Goal: Transaction & Acquisition: Purchase product/service

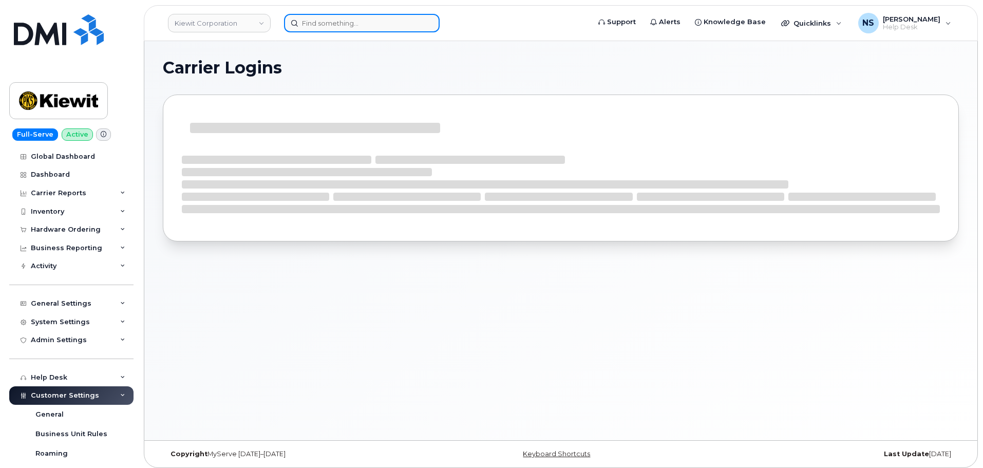
click at [393, 14] on input at bounding box center [362, 23] width 156 height 18
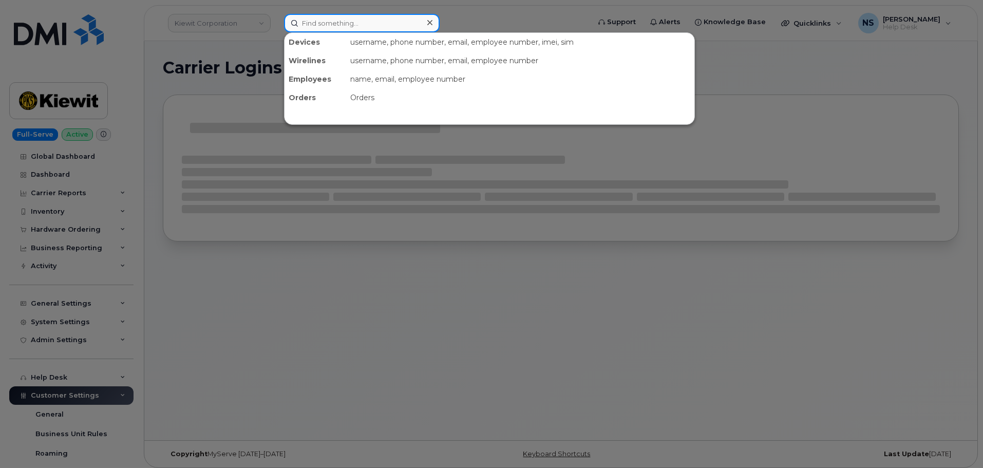
paste input "301282"
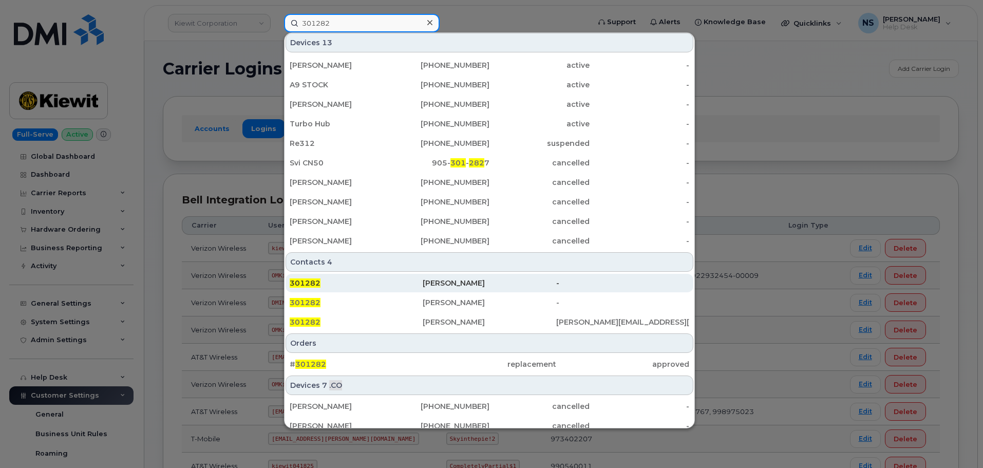
scroll to position [128, 0]
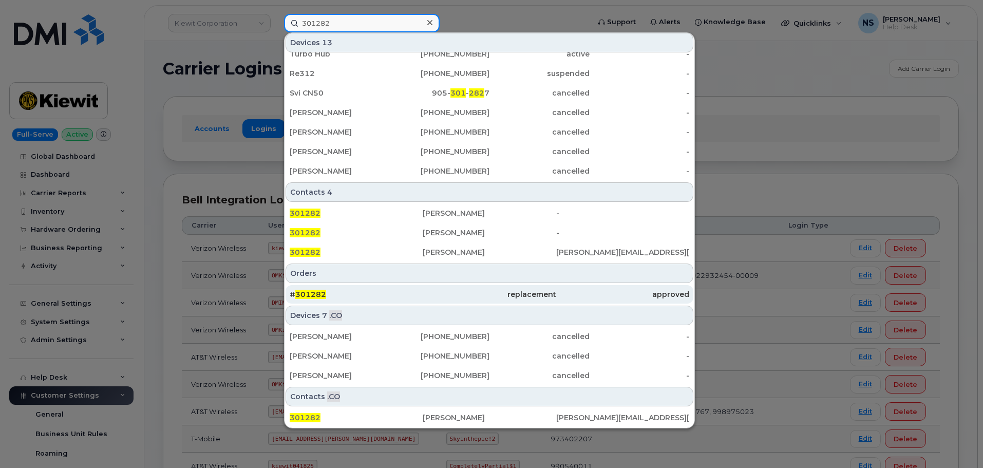
type input "301282"
click at [457, 303] on div "replacement" at bounding box center [489, 294] width 133 height 18
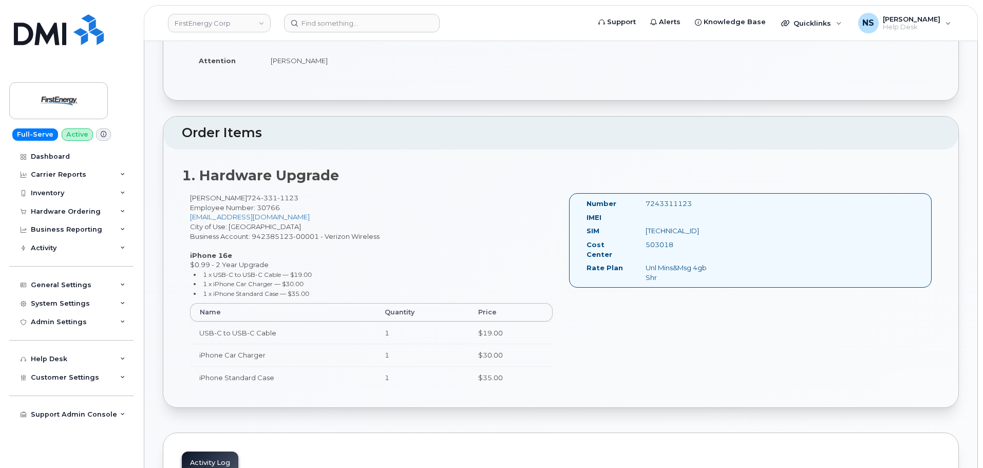
scroll to position [51, 0]
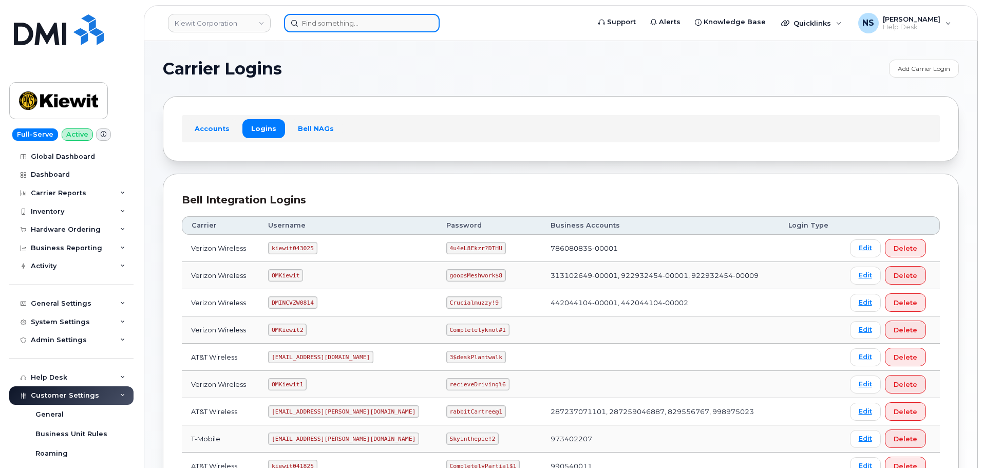
click at [340, 17] on input at bounding box center [362, 23] width 156 height 18
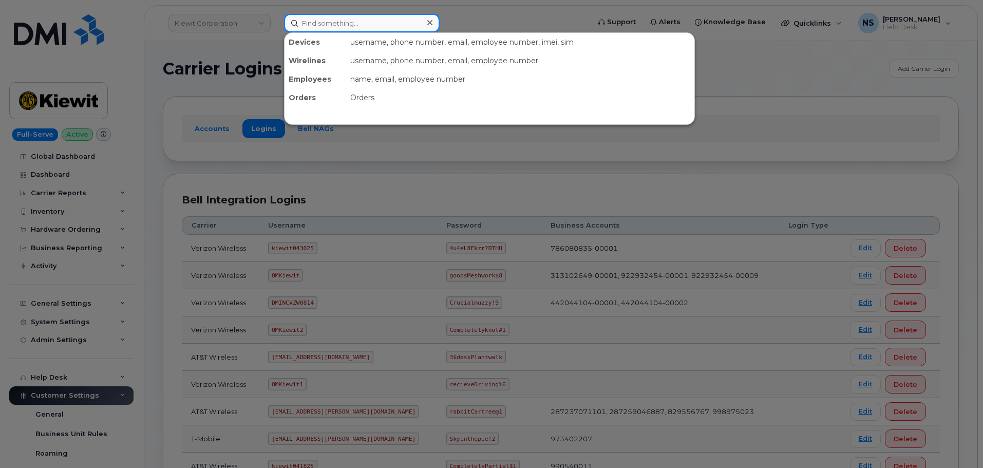
paste input "5714517164"
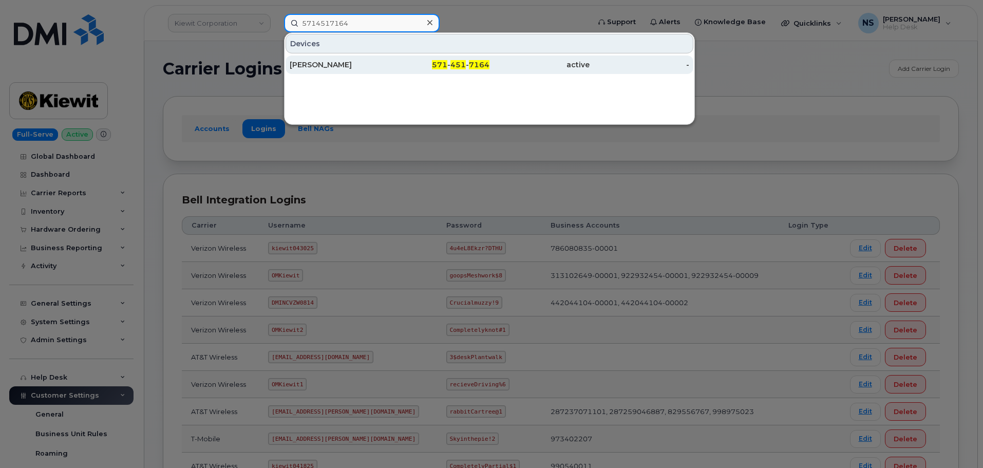
type input "5714517164"
click at [386, 73] on div "SHREYA CRALLE" at bounding box center [340, 64] width 100 height 18
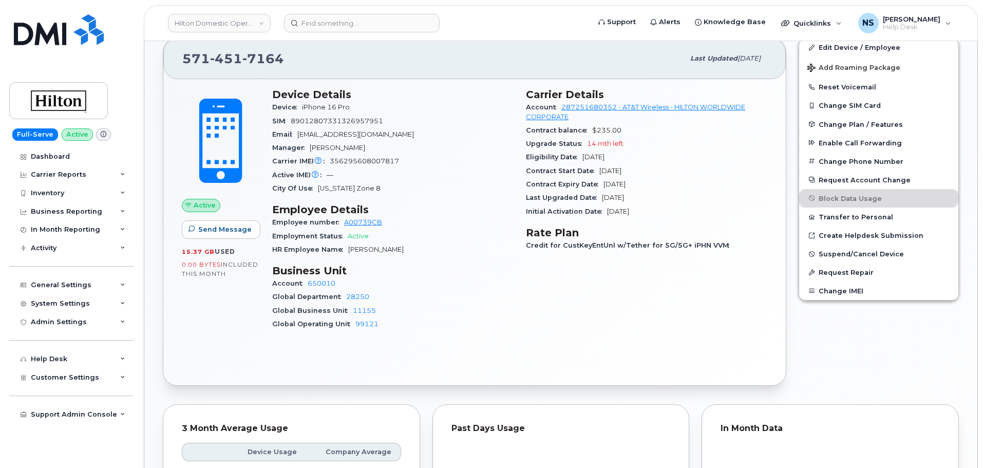
scroll to position [138, 0]
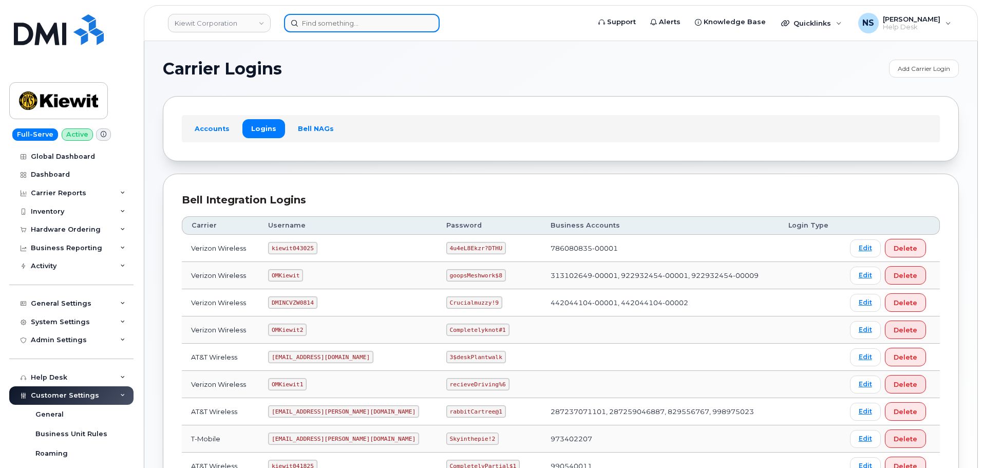
click at [323, 24] on input at bounding box center [362, 23] width 156 height 18
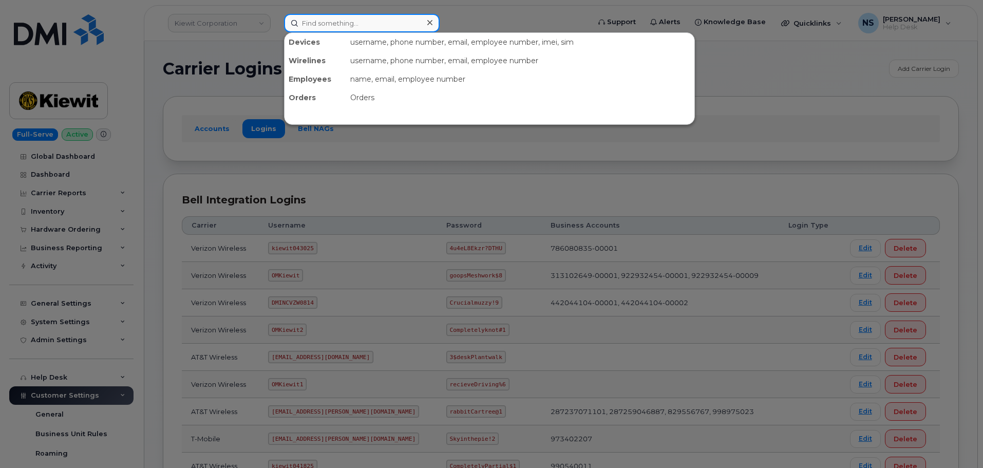
paste input "2162057582"
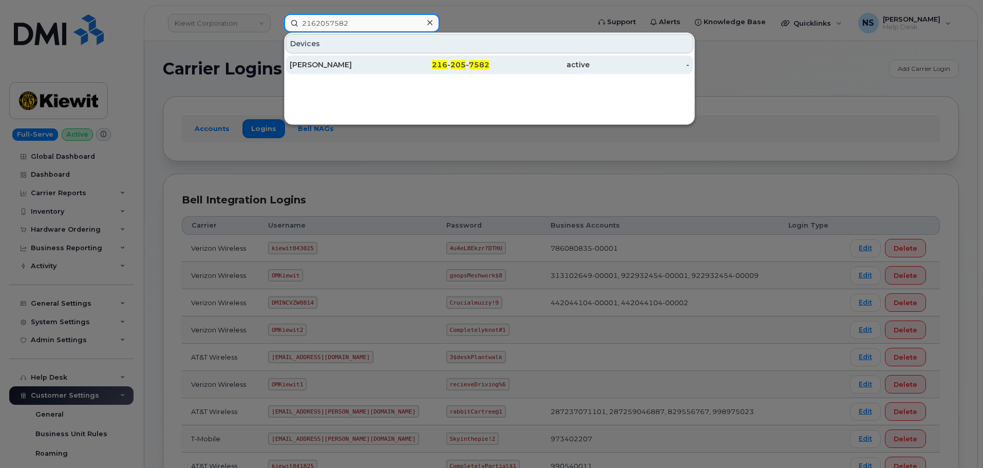
type input "2162057582"
click at [375, 65] on div "CHRISTOPHER T ROETTGER" at bounding box center [340, 65] width 100 height 10
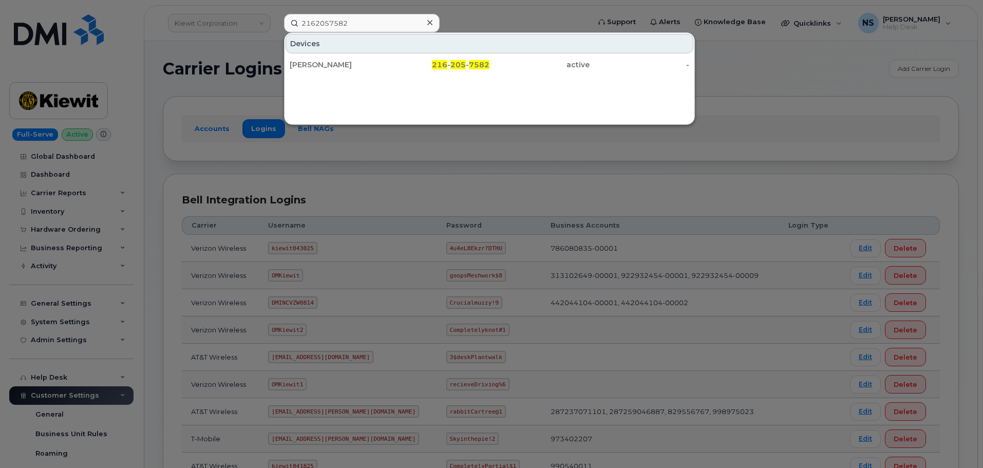
click at [404, 156] on div at bounding box center [491, 234] width 983 height 468
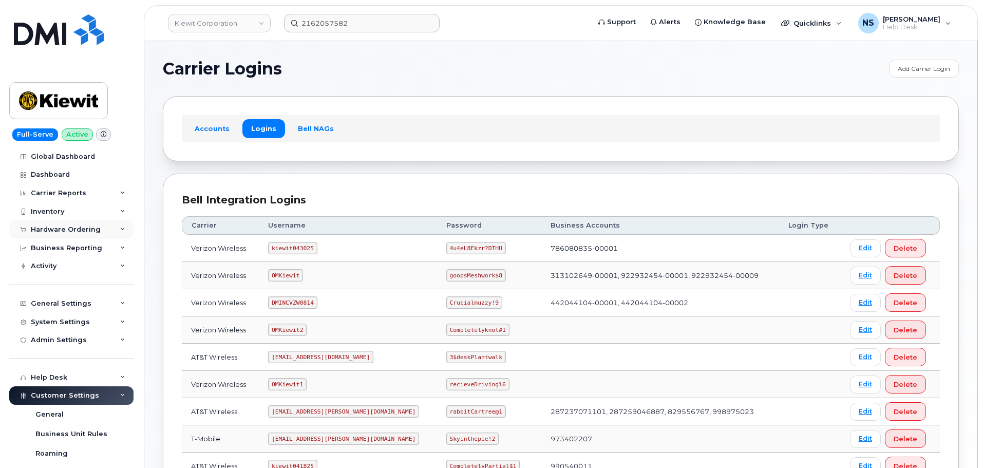
click at [63, 227] on div "Hardware Ordering" at bounding box center [66, 230] width 70 height 8
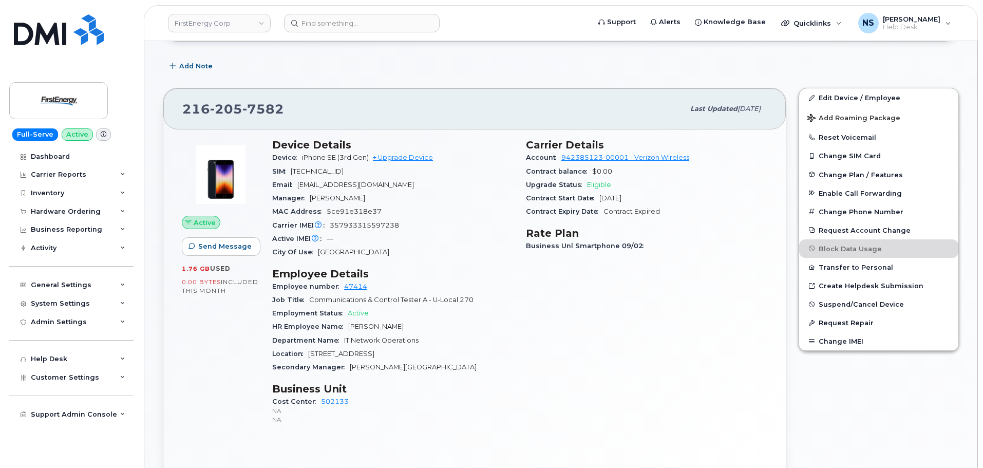
scroll to position [154, 0]
click at [99, 213] on div "Hardware Ordering" at bounding box center [71, 211] width 124 height 18
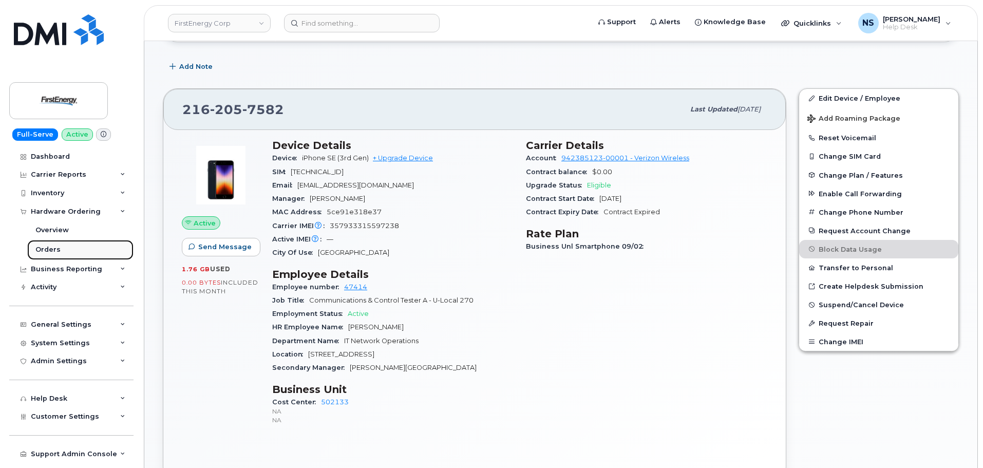
click at [58, 251] on div "Orders" at bounding box center [47, 249] width 25 height 9
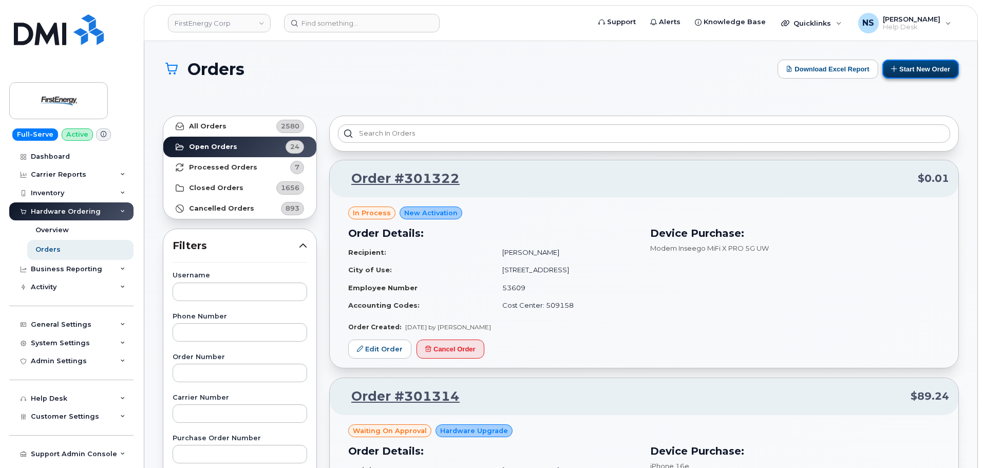
click at [924, 65] on button "Start New Order" at bounding box center [921, 69] width 77 height 19
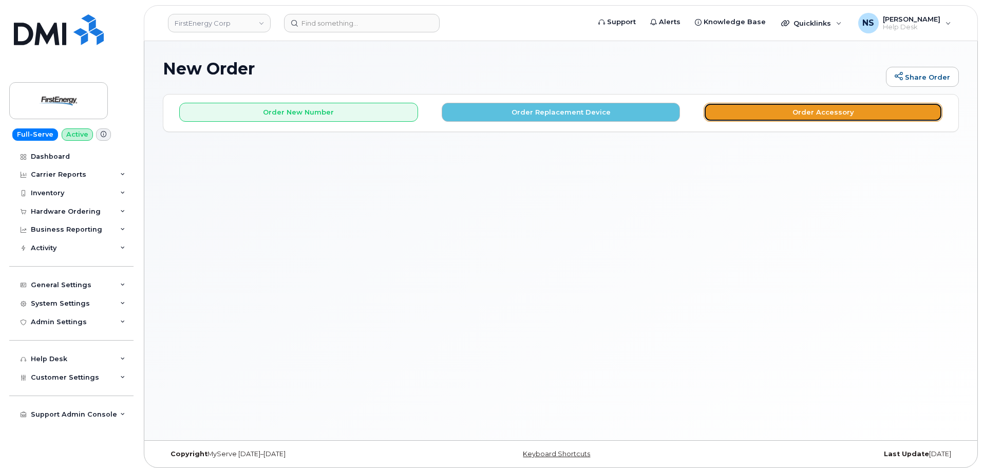
click at [737, 106] on button "Order Accessory" at bounding box center [823, 112] width 239 height 19
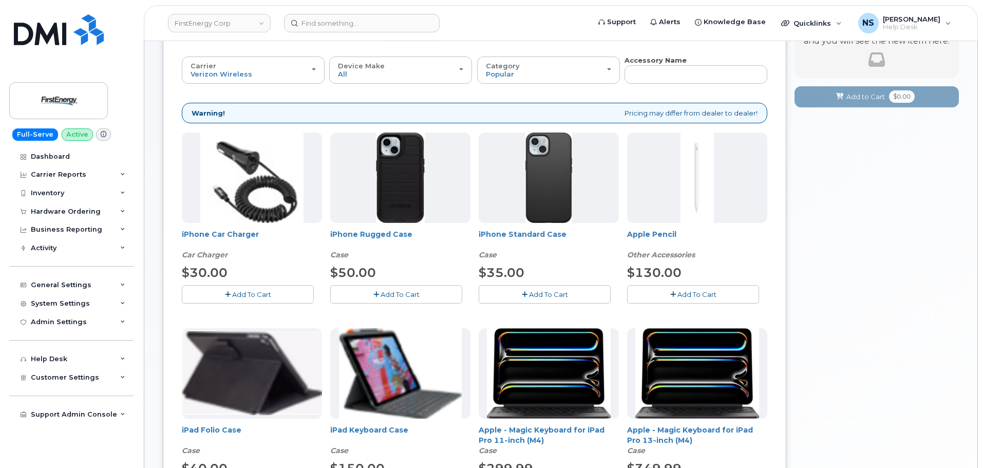
scroll to position [103, 0]
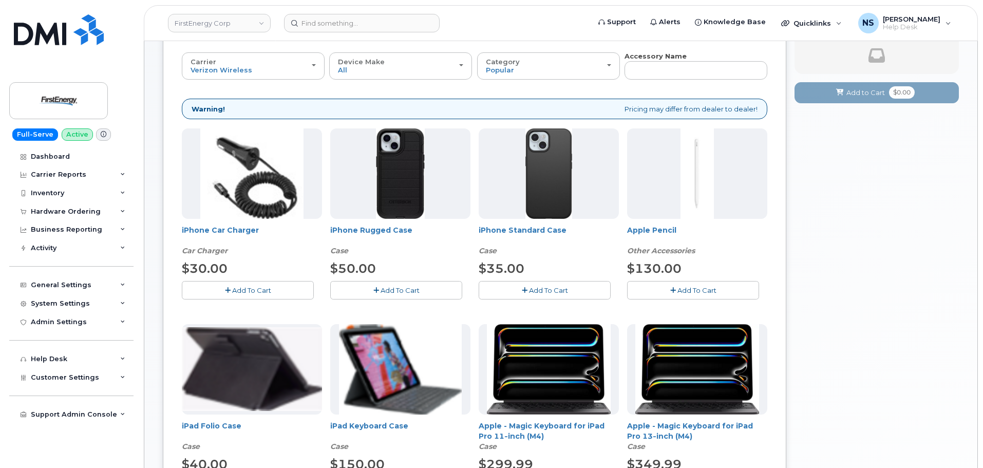
click at [408, 289] on span "Add To Cart" at bounding box center [400, 290] width 39 height 8
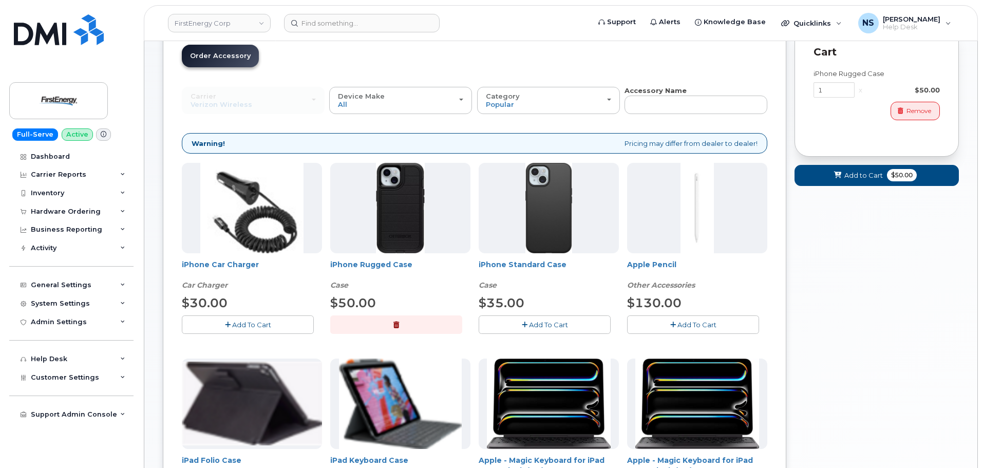
scroll to position [67, 0]
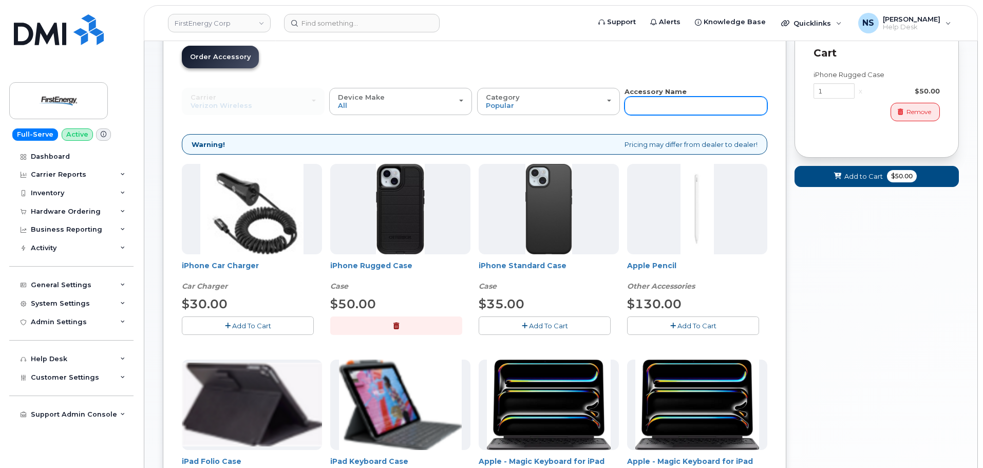
drag, startPoint x: 631, startPoint y: 104, endPoint x: 646, endPoint y: 105, distance: 14.9
click at [632, 104] on input "text" at bounding box center [696, 106] width 143 height 18
type input "SE"
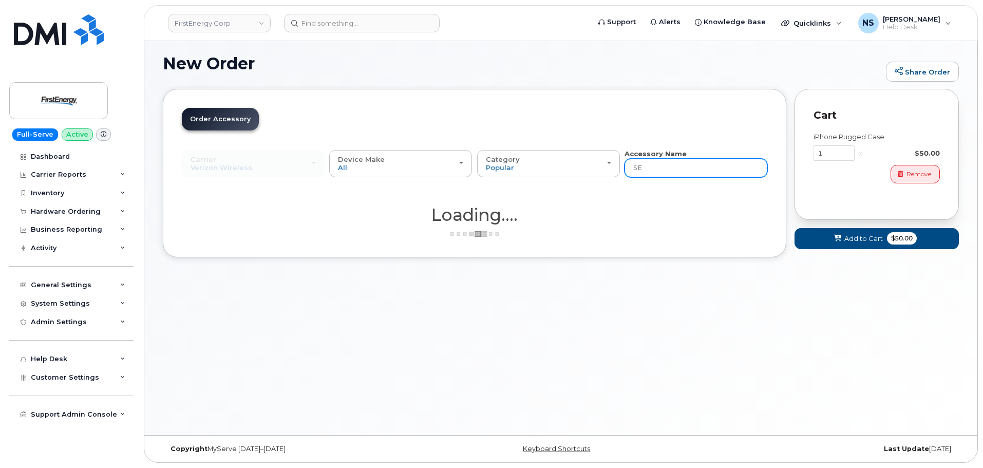
scroll to position [5, 0]
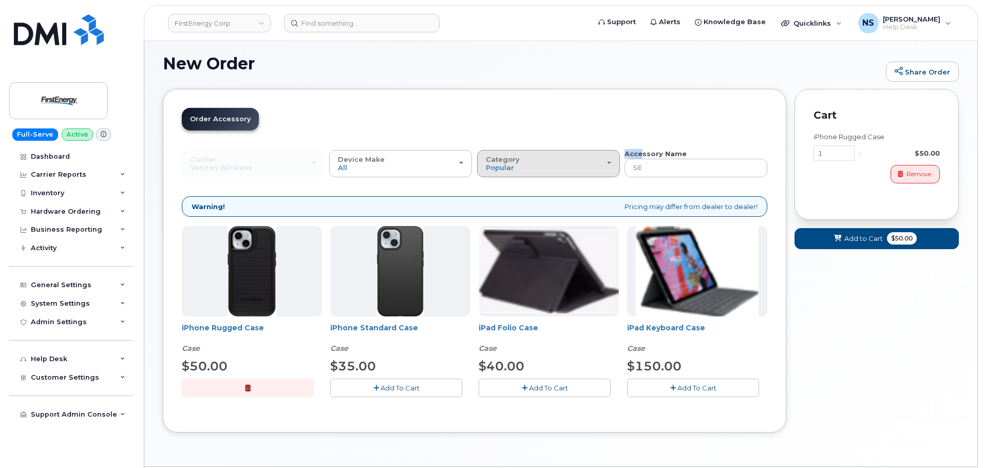
drag, startPoint x: 643, startPoint y: 157, endPoint x: 617, endPoint y: 161, distance: 26.0
click at [617, 161] on div "Carrier Verizon Wireless AT&T Wireless US Cellular Verizon Wireless AT&T Wirele…" at bounding box center [475, 163] width 586 height 28
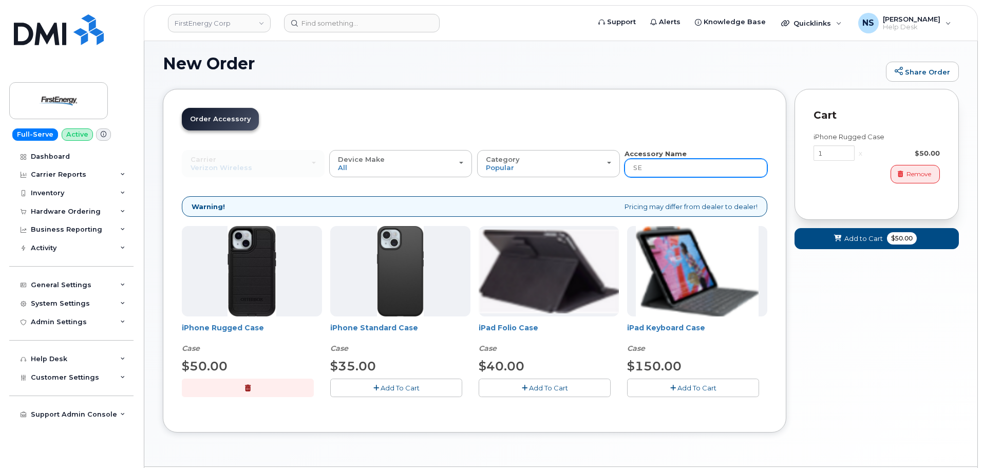
click at [686, 173] on input "SE" at bounding box center [696, 168] width 143 height 18
click at [686, 174] on input "SE" at bounding box center [696, 168] width 143 height 18
click at [685, 174] on input "SE" at bounding box center [696, 168] width 143 height 18
type input "S"
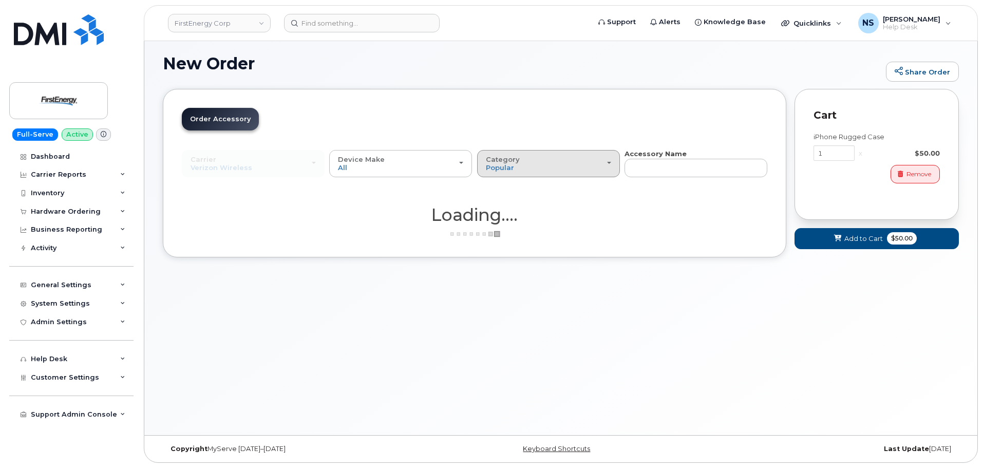
click at [530, 173] on button "Category Popular" at bounding box center [548, 163] width 143 height 27
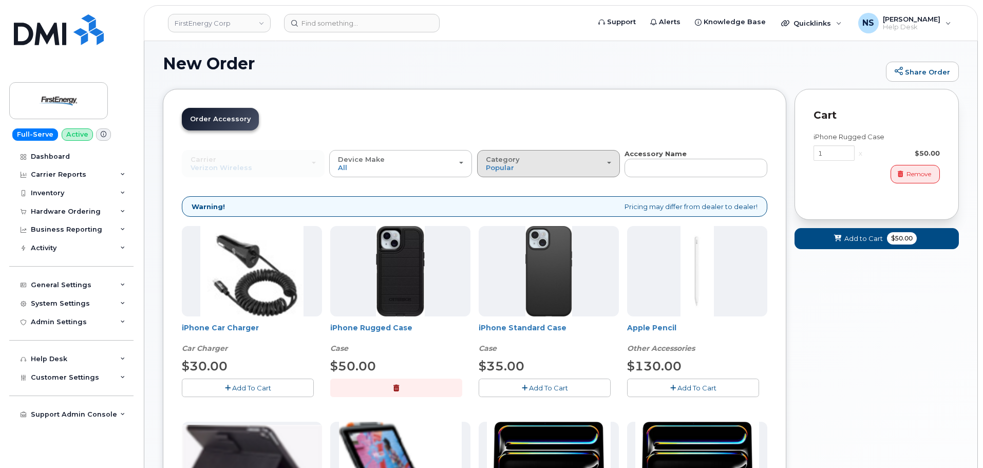
click at [526, 163] on div "Category Popular" at bounding box center [548, 164] width 125 height 16
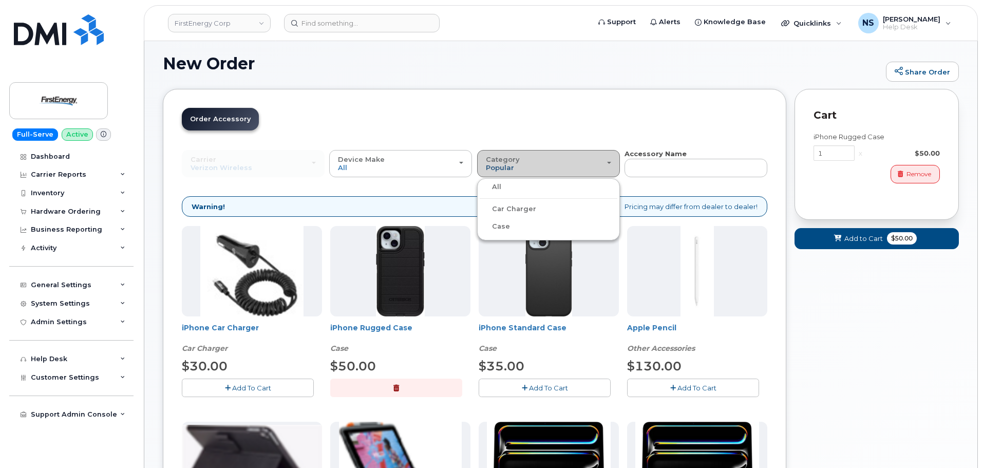
click at [503, 171] on span "Popular" at bounding box center [500, 167] width 28 height 8
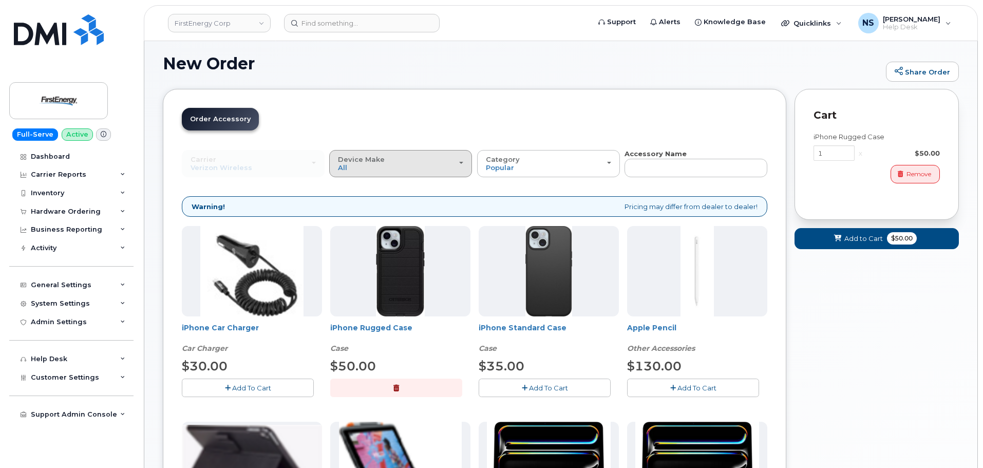
click at [393, 163] on div "Device Make All iPhone Tablet" at bounding box center [400, 164] width 125 height 16
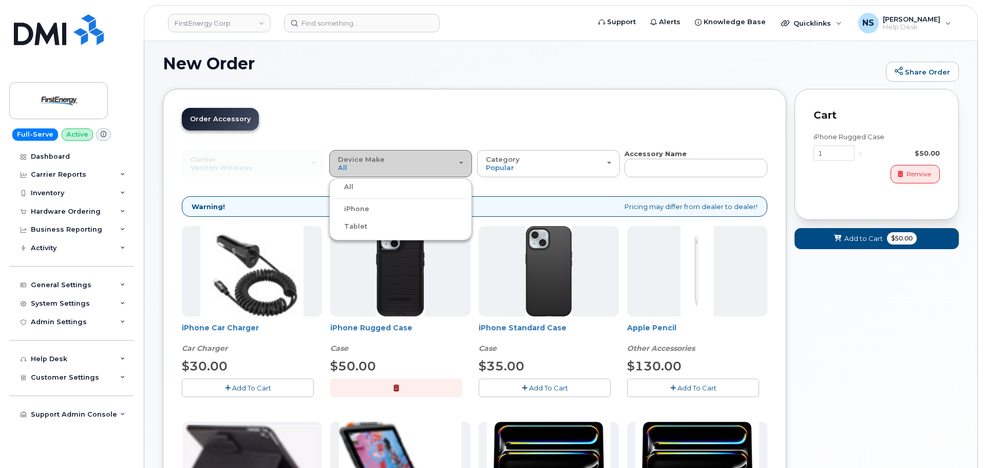
drag, startPoint x: 397, startPoint y: 157, endPoint x: 406, endPoint y: 140, distance: 19.1
click at [397, 156] on div "Device Make All iPhone Tablet" at bounding box center [400, 164] width 125 height 16
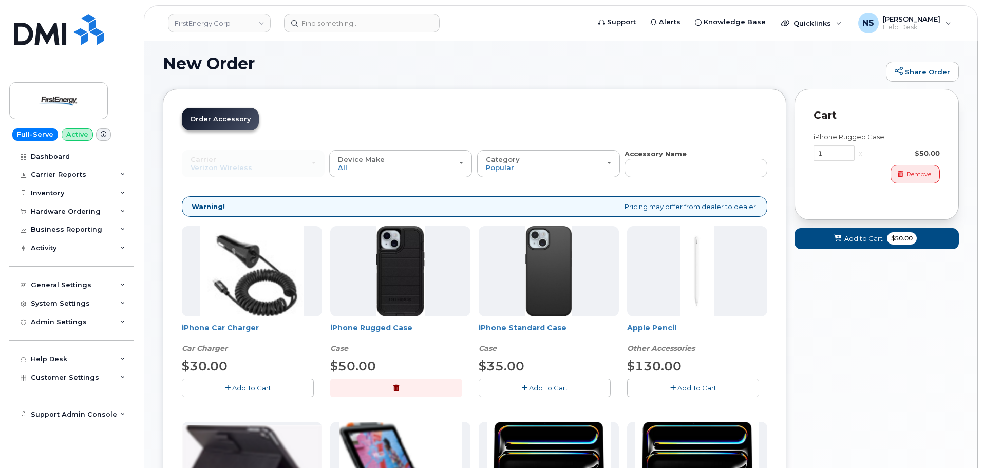
click at [405, 123] on header "Order New Device Upgrade Existing Device Order Accessory Order new device and n…" at bounding box center [475, 128] width 586 height 41
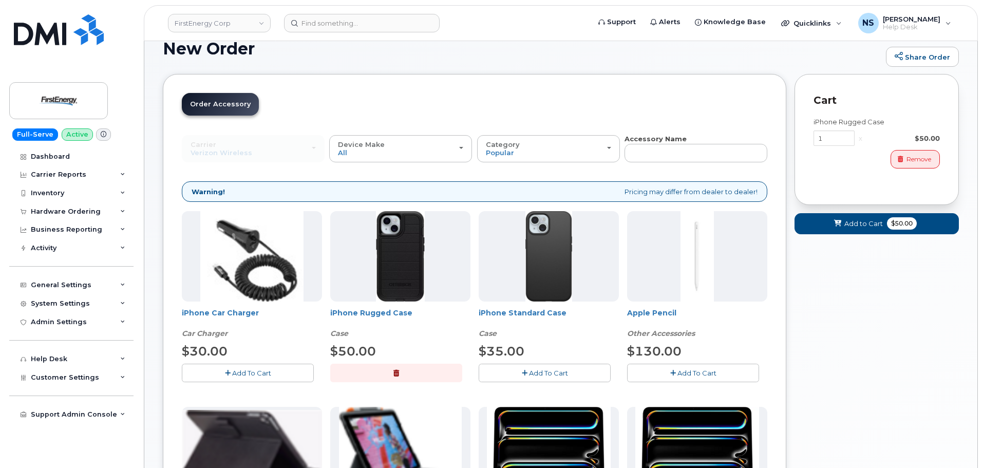
scroll to position [0, 0]
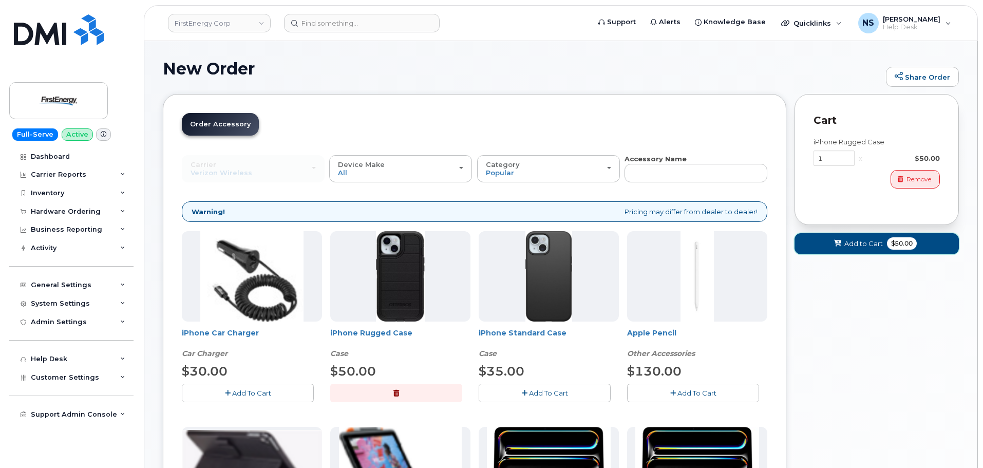
drag, startPoint x: 854, startPoint y: 244, endPoint x: 853, endPoint y: 255, distance: 11.3
click at [854, 244] on span "Add to Cart" at bounding box center [864, 244] width 39 height 10
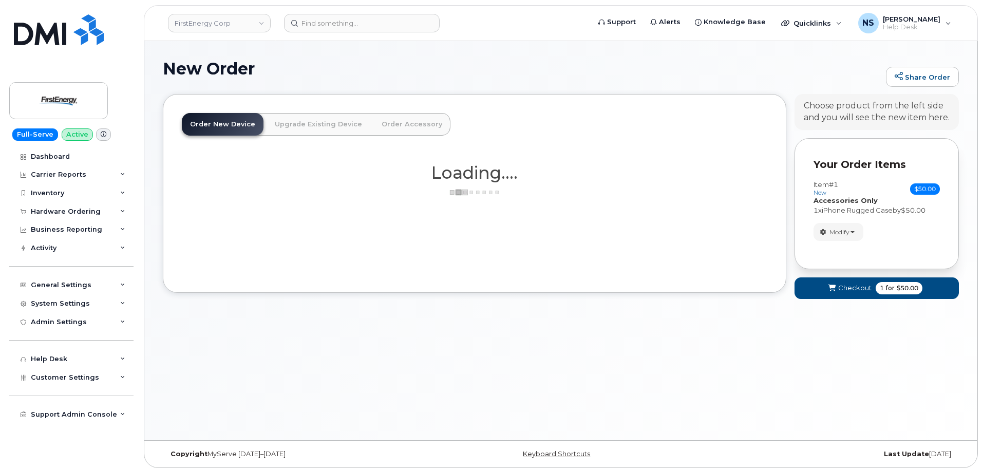
click at [840, 222] on div "Item #1 new $50.00 Accessories Only SIM Only Activation New Activation Hardware…" at bounding box center [877, 211] width 126 height 60
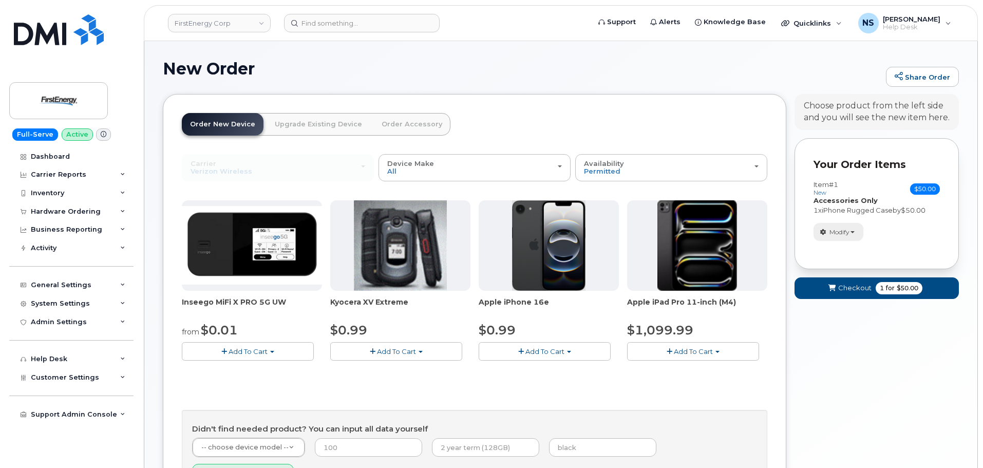
click at [842, 230] on span "Modify" at bounding box center [840, 232] width 20 height 9
click at [904, 293] on span "$50.00" at bounding box center [908, 288] width 22 height 9
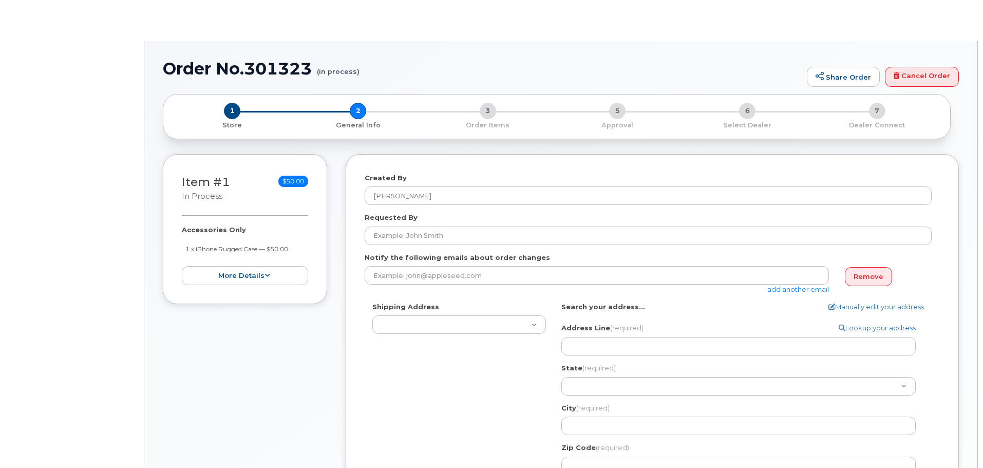
select select
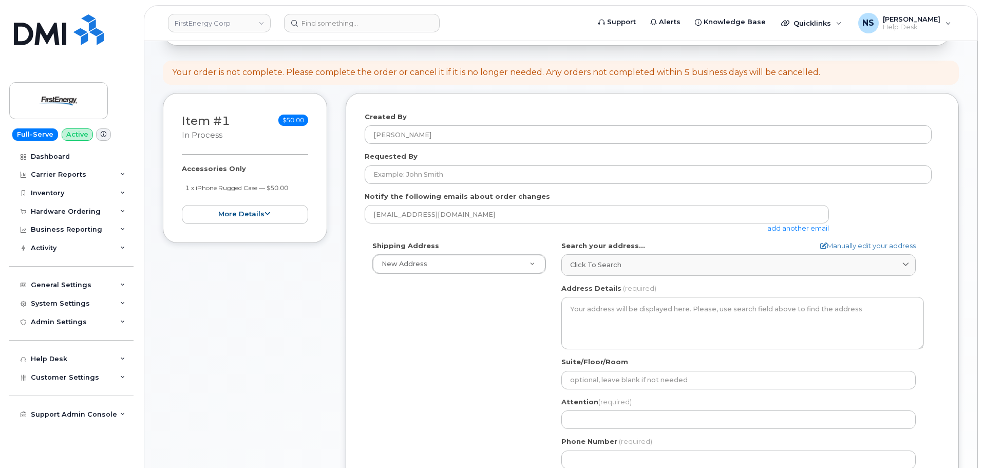
scroll to position [40, 0]
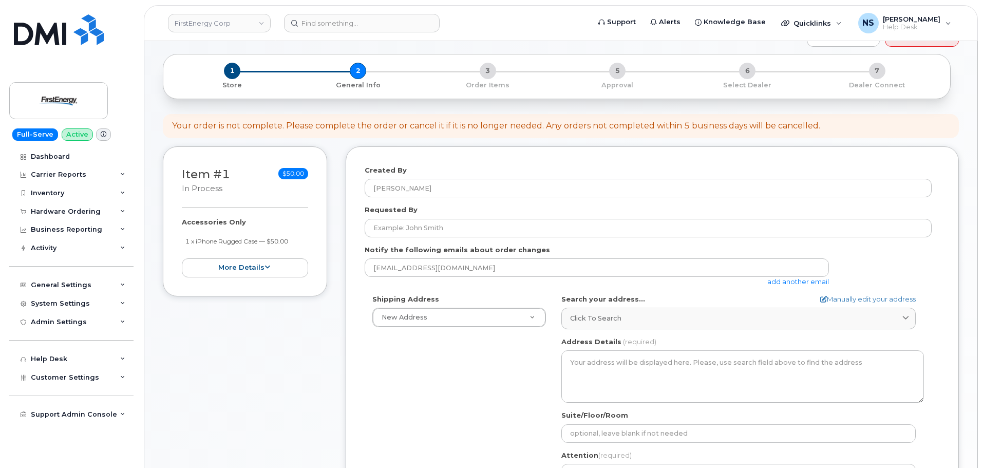
click at [434, 210] on div "Requested By" at bounding box center [652, 221] width 575 height 32
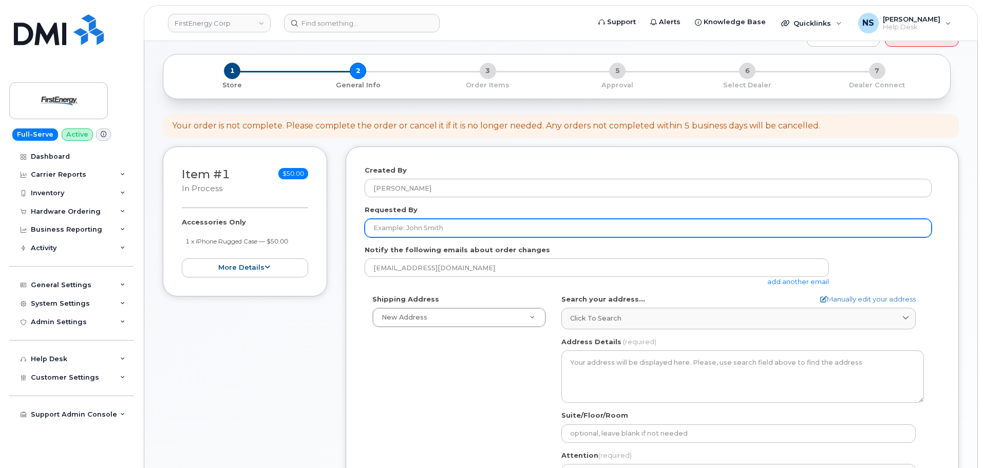
click at [435, 224] on input "Requested By" at bounding box center [648, 228] width 567 height 18
click at [476, 226] on input "Requested By" at bounding box center [648, 228] width 567 height 18
paste input "[PERSON_NAME]"
type input "[PERSON_NAME]"
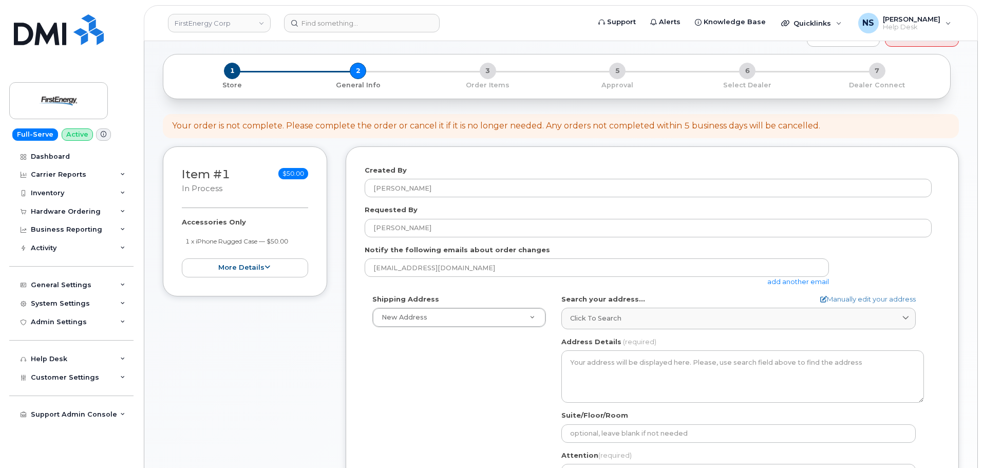
drag, startPoint x: 367, startPoint y: 449, endPoint x: 463, endPoint y: 361, distance: 130.2
click at [369, 445] on div "Shipping Address New Address New Address 2231 W Market St 100 Percheron Dr 2355…" at bounding box center [648, 412] width 567 height 236
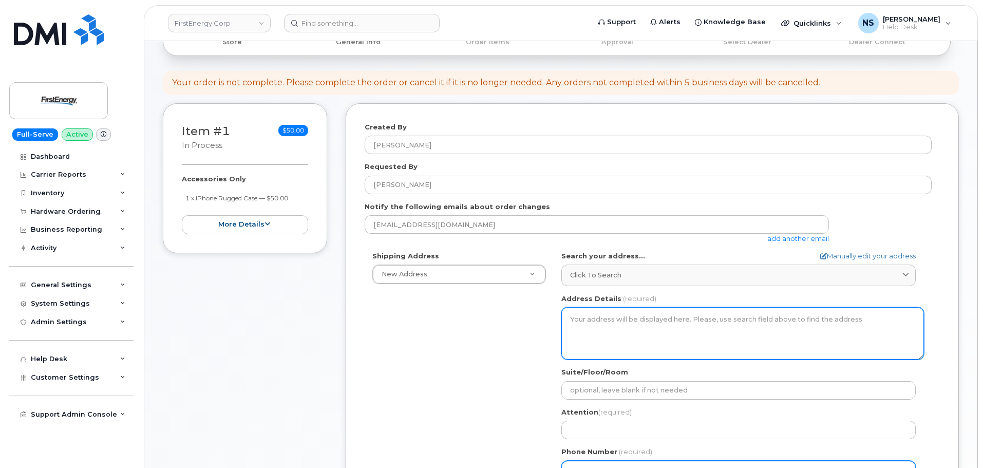
scroll to position [143, 0]
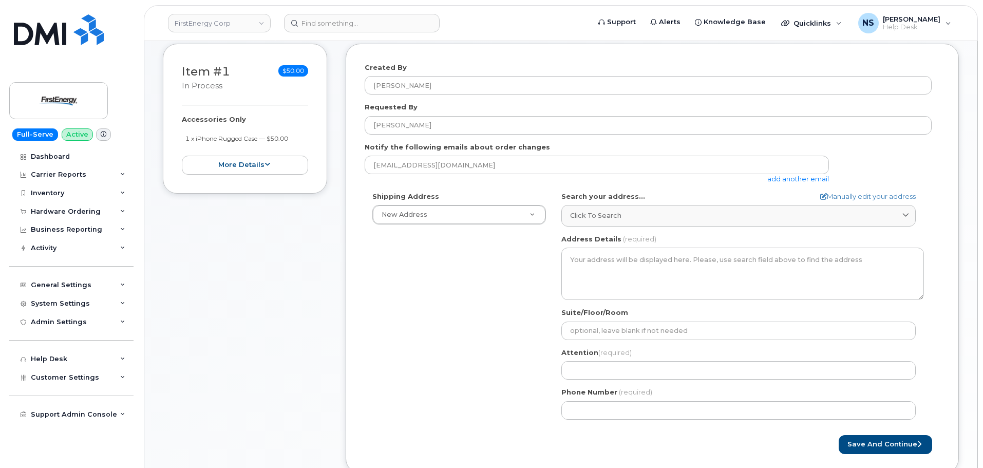
drag, startPoint x: 593, startPoint y: 211, endPoint x: 761, endPoint y: 244, distance: 170.6
click at [594, 211] on span "Click to search" at bounding box center [595, 216] width 51 height 10
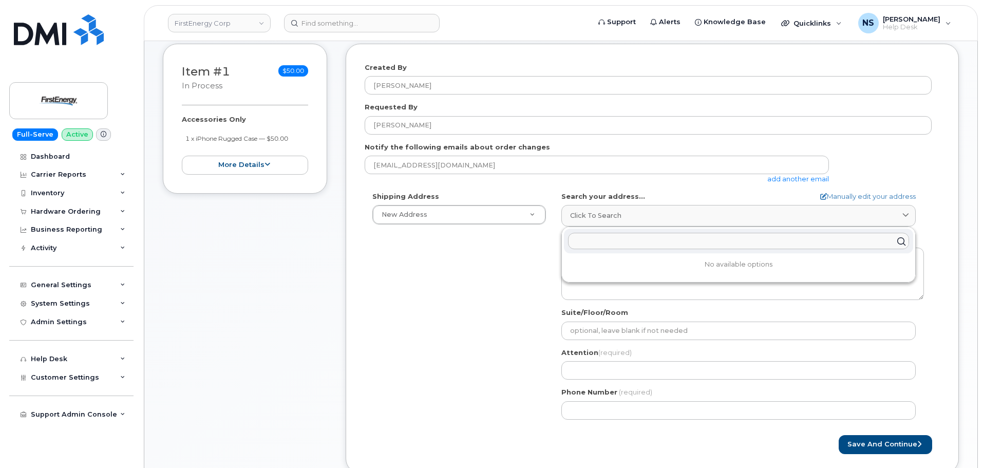
click at [631, 237] on input "text" at bounding box center [738, 241] width 341 height 16
paste input ": 11629 Edgewood Rd, Chardon, OH 44024"
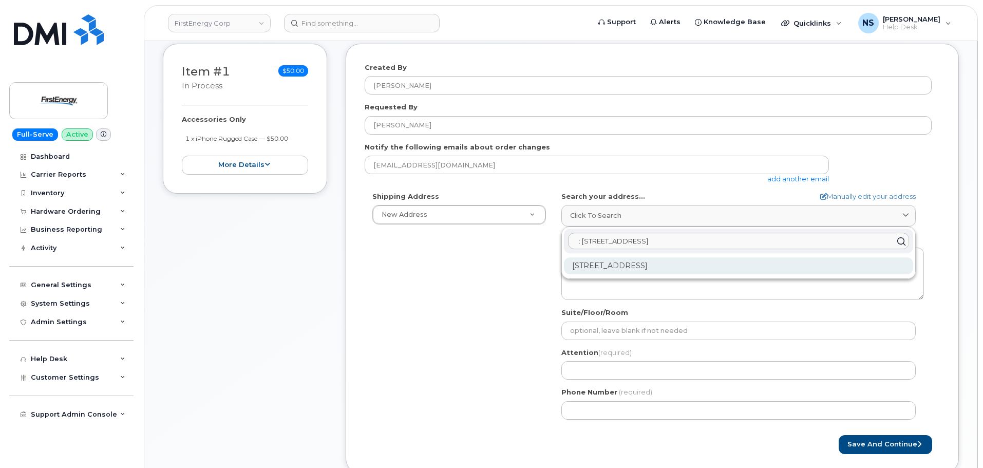
type input ": 11629 Edgewood Rd, Chardon, OH 44024"
click at [591, 262] on div "11629 Edgewood Rd Chardon OH 44024-9431" at bounding box center [738, 265] width 349 height 17
select select
type textarea "11629 Edgewood Rd CHARDON OH 44024-9431 UNITED STATES"
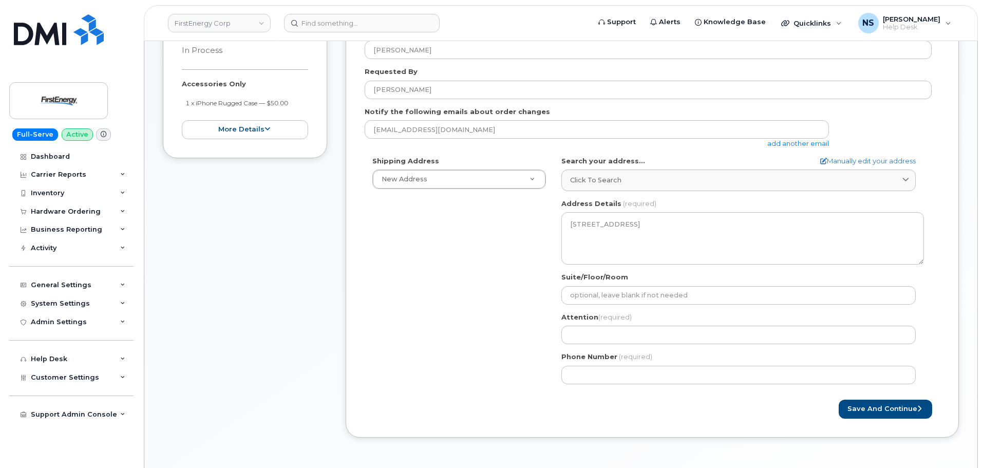
scroll to position [194, 0]
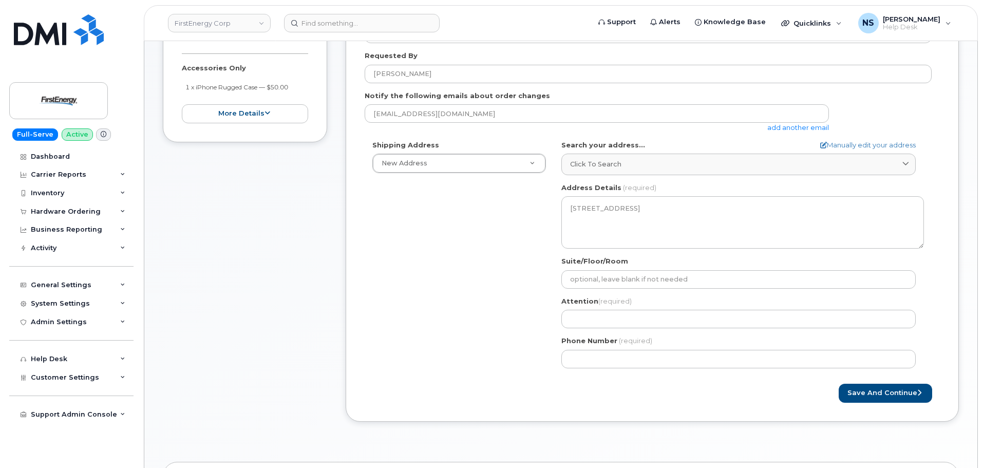
drag, startPoint x: 528, startPoint y: 324, endPoint x: 526, endPoint y: 315, distance: 9.0
click at [527, 321] on div "Shipping Address New Address New Address 2231 W Market St 100 Percheron Dr 2355…" at bounding box center [648, 258] width 567 height 236
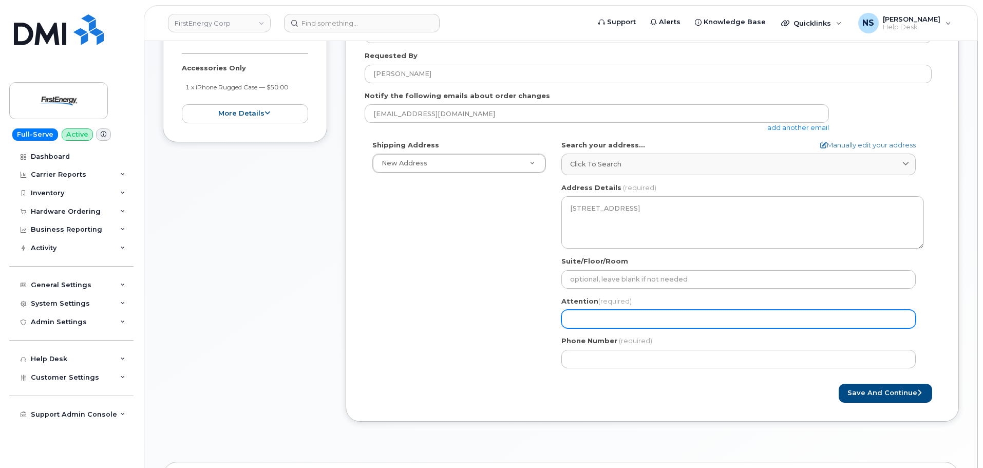
click at [603, 312] on input "Attention (required)" at bounding box center [739, 319] width 355 height 18
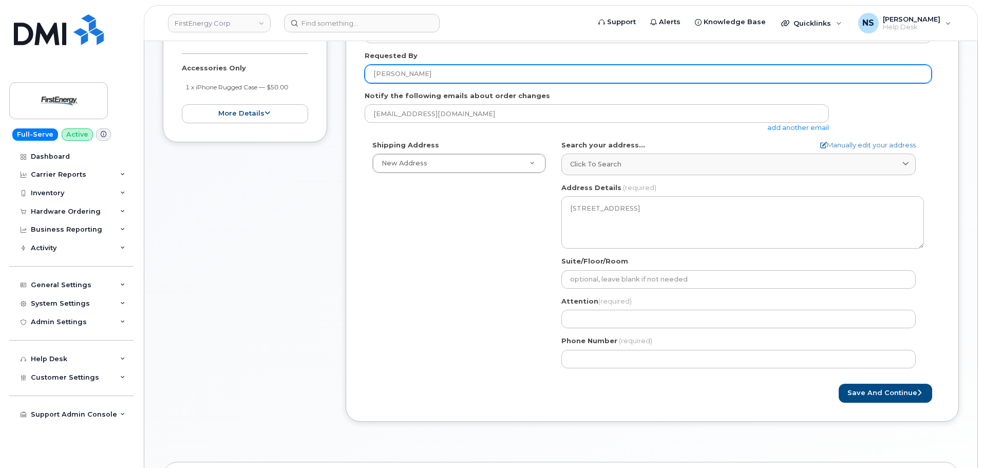
click at [392, 80] on input "[PERSON_NAME]" at bounding box center [648, 74] width 567 height 18
click at [392, 78] on input "[PERSON_NAME]" at bounding box center [648, 74] width 567 height 18
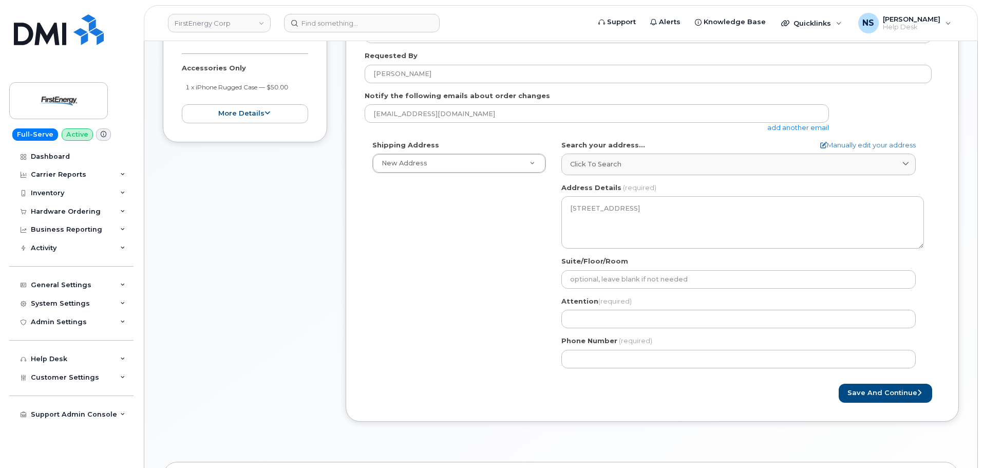
drag, startPoint x: 459, startPoint y: 294, endPoint x: 516, endPoint y: 305, distance: 58.0
click at [465, 297] on div "Shipping Address New Address New Address 2231 W Market St 100 Percheron Dr 2355…" at bounding box center [648, 258] width 567 height 236
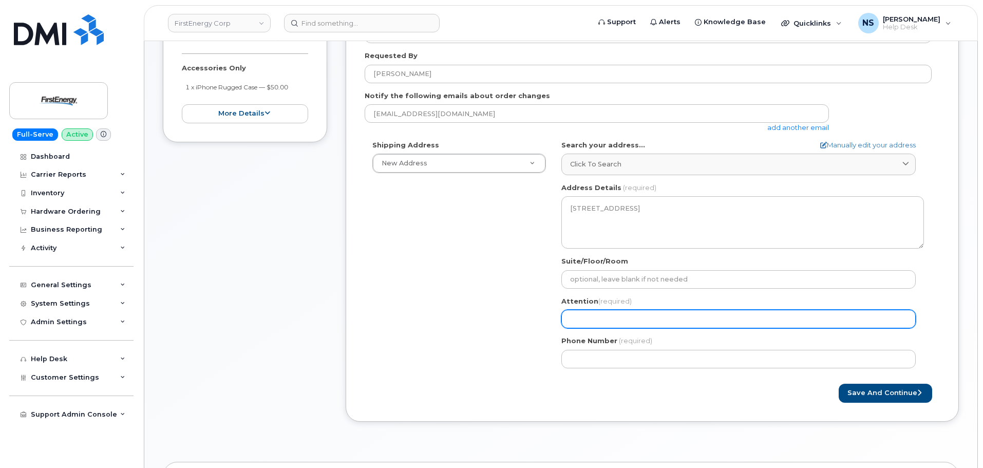
click at [571, 315] on input "Attention (required)" at bounding box center [739, 319] width 355 height 18
paste input "Christopher"
select select
type input "Christopher"
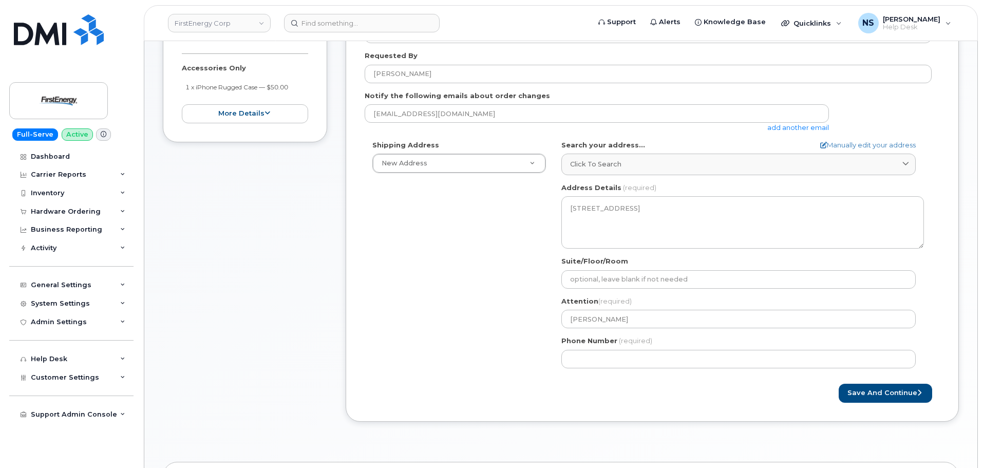
click at [500, 359] on div "Shipping Address New Address New Address 2231 W Market St 100 Percheron Dr 2355…" at bounding box center [648, 258] width 567 height 236
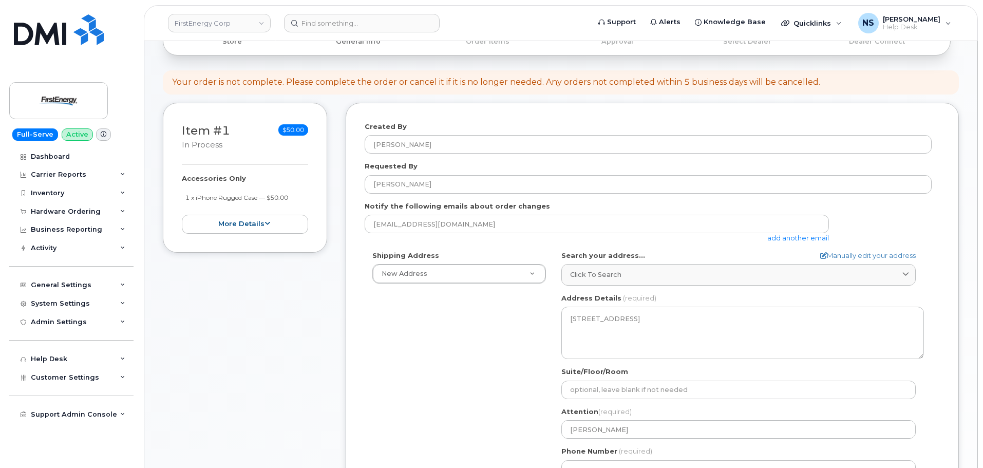
scroll to position [143, 0]
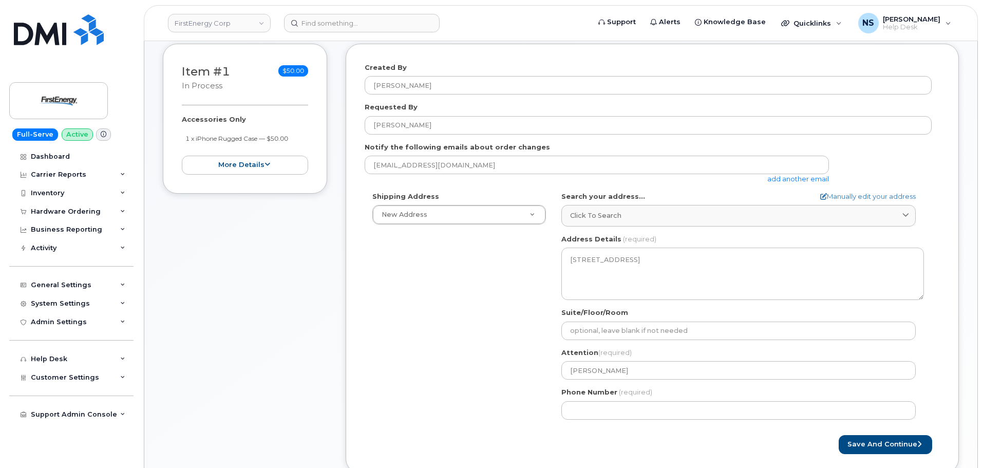
click at [635, 422] on div "OH Chardon Search your address... Manually edit your address Click to search : …" at bounding box center [743, 310] width 378 height 236
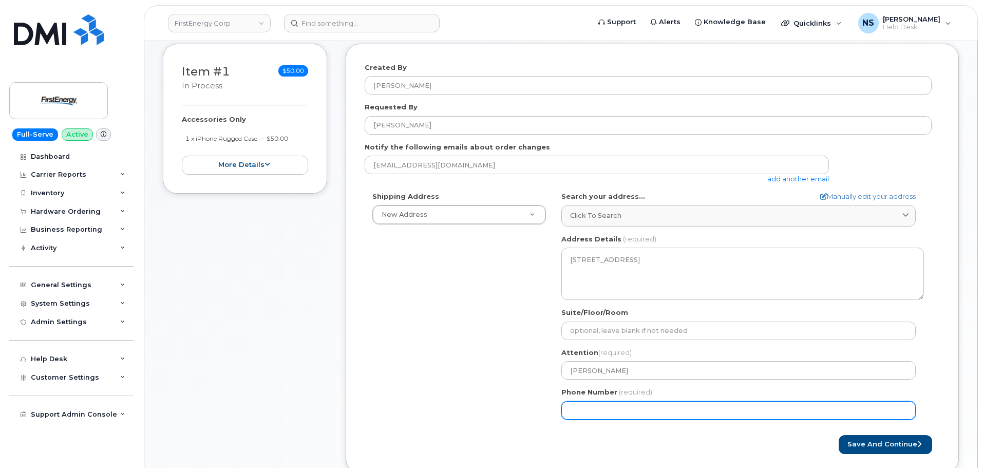
click at [635, 417] on input "Phone Number" at bounding box center [739, 410] width 355 height 18
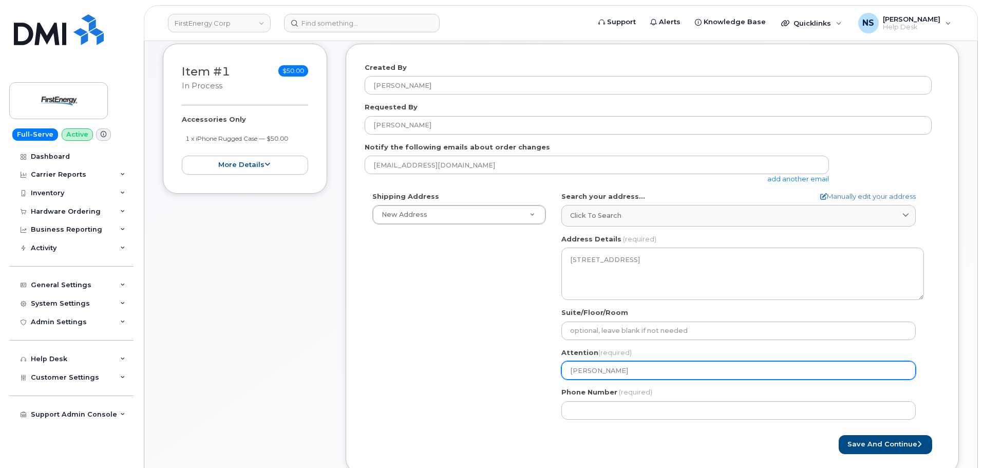
click at [635, 375] on input "Christopher" at bounding box center [739, 370] width 355 height 18
select select
type input "Christopher R"
select select
type input "Christopher Ro"
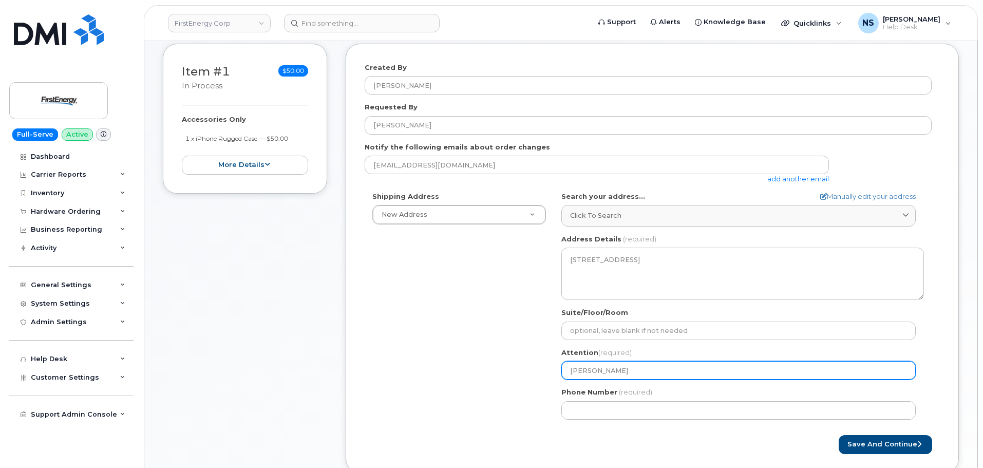
select select
type input "Christopher Roe"
select select
type input "Christopher Roet"
select select
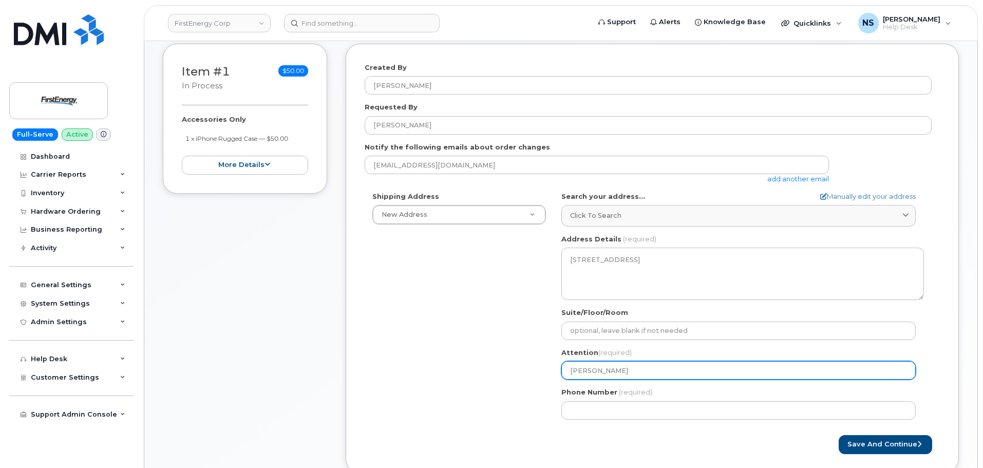
type input "Christopher Roett"
select select
type input "Christopher Roettg"
select select
type input "Christopher Roettge"
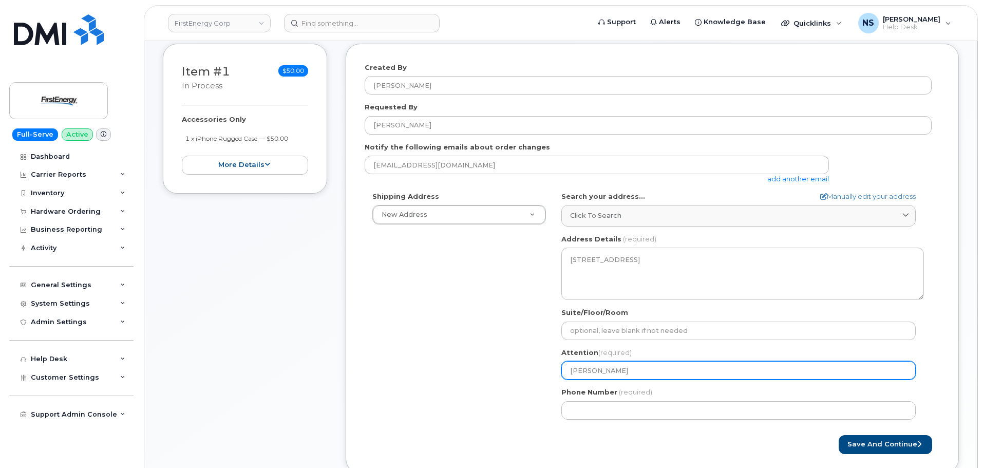
select select
type input "Christopher Roettger"
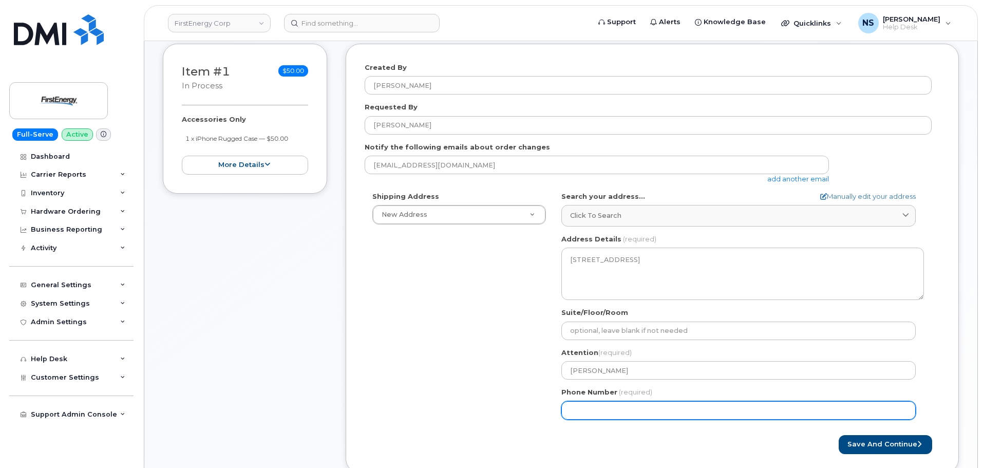
drag, startPoint x: 634, startPoint y: 376, endPoint x: 429, endPoint y: 392, distance: 206.1
click at [429, 392] on div "Shipping Address New Address New Address 2231 W Market St 100 Percheron Dr 2355…" at bounding box center [648, 310] width 567 height 236
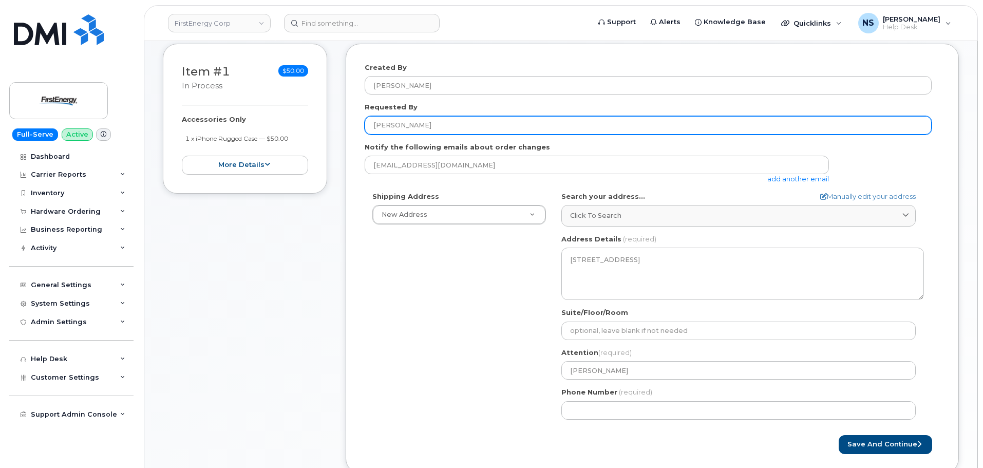
click at [440, 132] on input "Christopher T Roettger" at bounding box center [648, 125] width 567 height 18
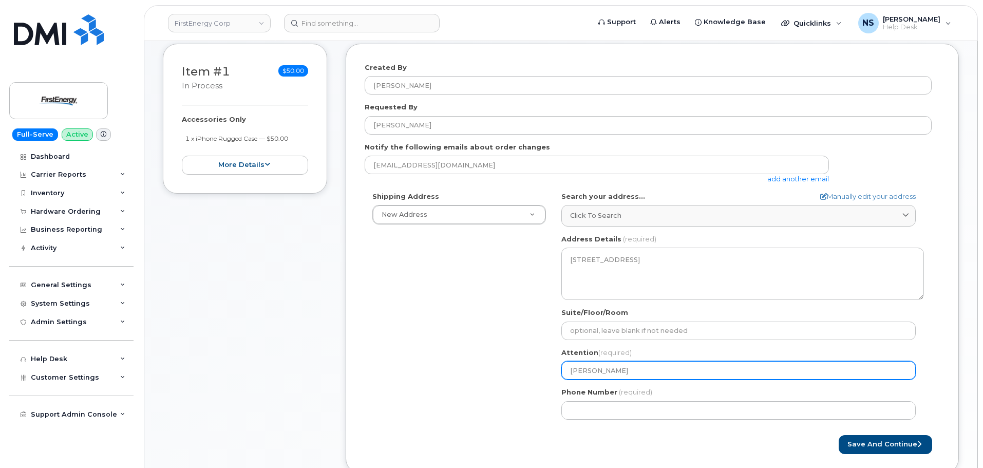
click at [640, 374] on input "Christopher Roettger" at bounding box center [739, 370] width 355 height 18
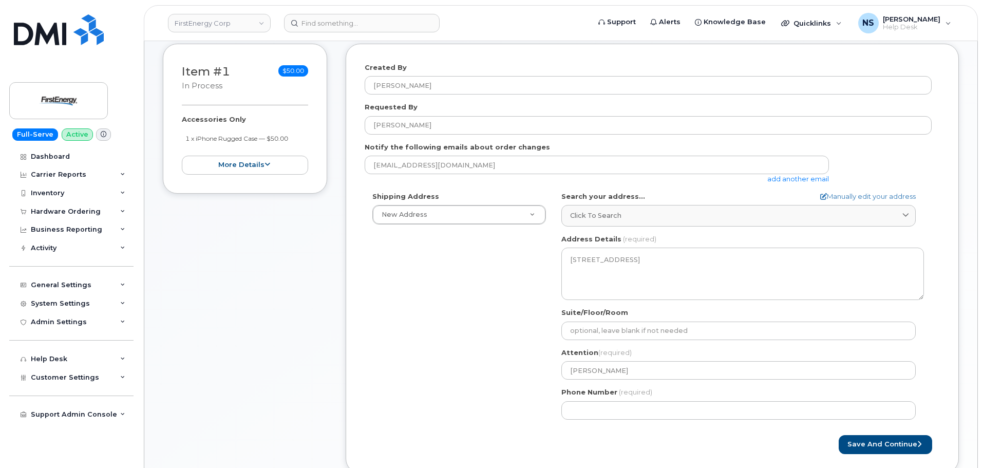
click at [389, 367] on div "Shipping Address New Address New Address 2231 W Market St 100 Percheron Dr 2355…" at bounding box center [648, 310] width 567 height 236
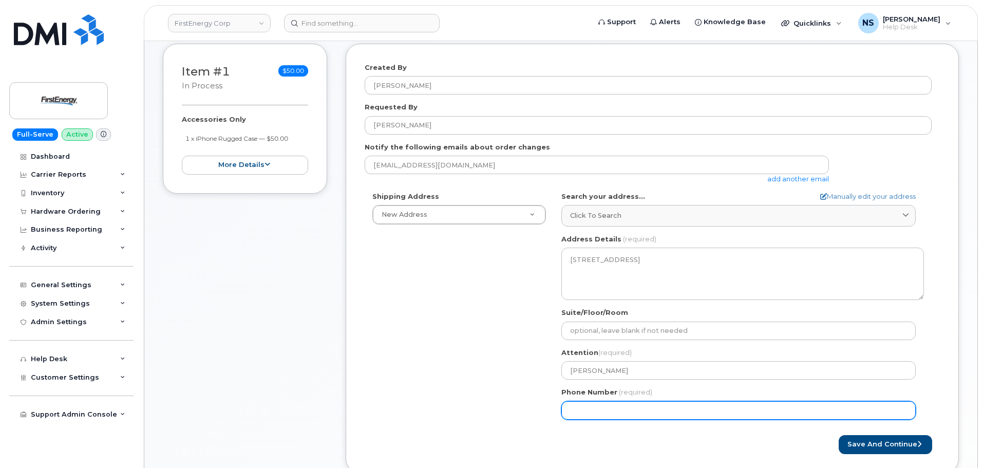
drag, startPoint x: 658, startPoint y: 417, endPoint x: 651, endPoint y: 426, distance: 11.4
click at [658, 416] on input "Phone Number" at bounding box center [739, 410] width 355 height 18
click at [598, 415] on input "Phone Number" at bounding box center [739, 410] width 355 height 18
paste input "2162057582"
select select
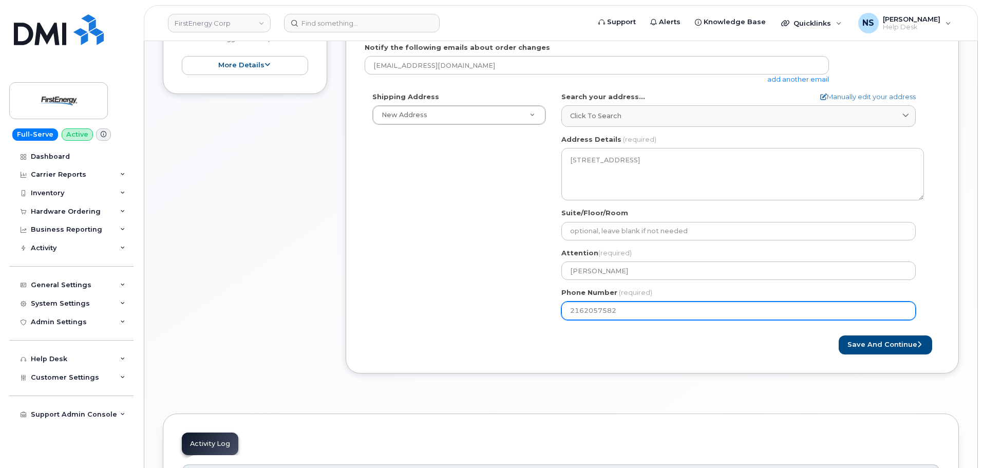
scroll to position [400, 0]
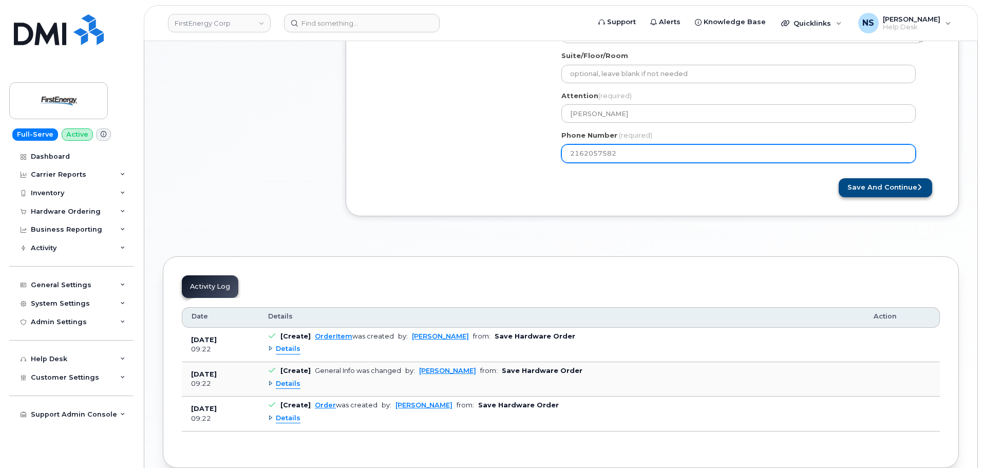
type input "2162057582"
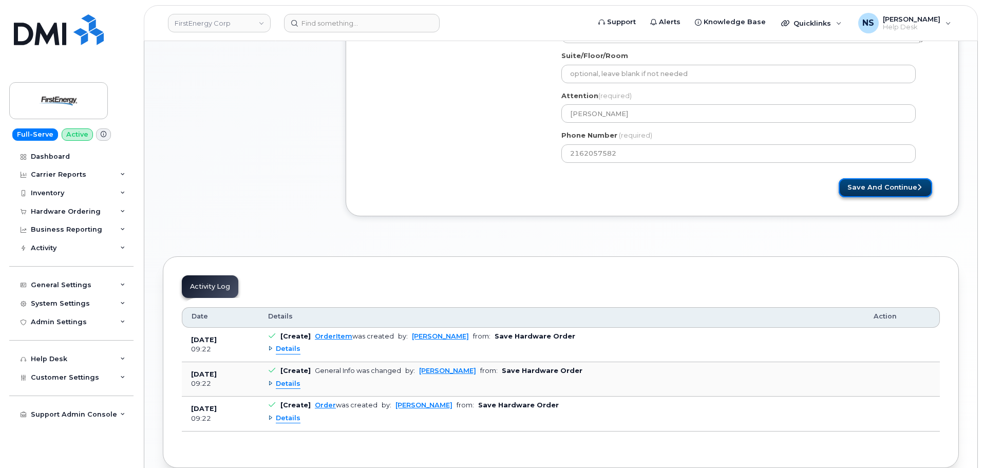
click at [902, 182] on button "Save and Continue" at bounding box center [886, 187] width 94 height 19
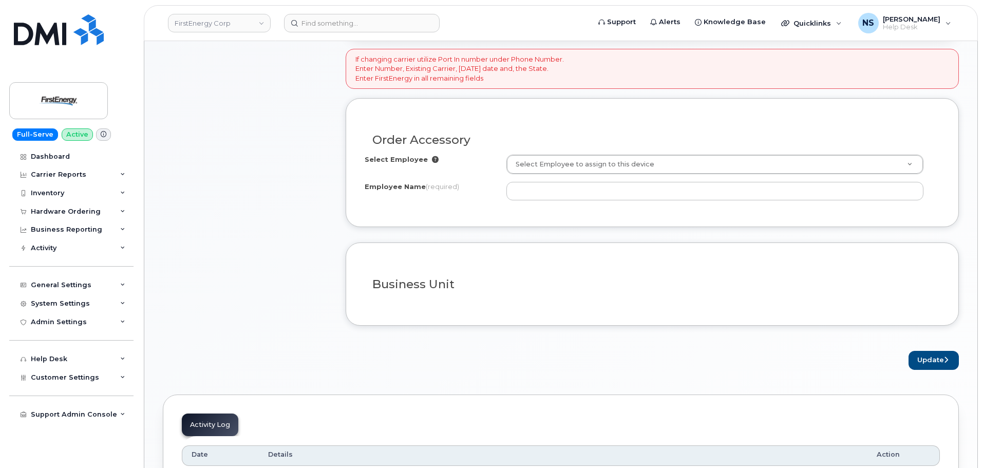
scroll to position [360, 0]
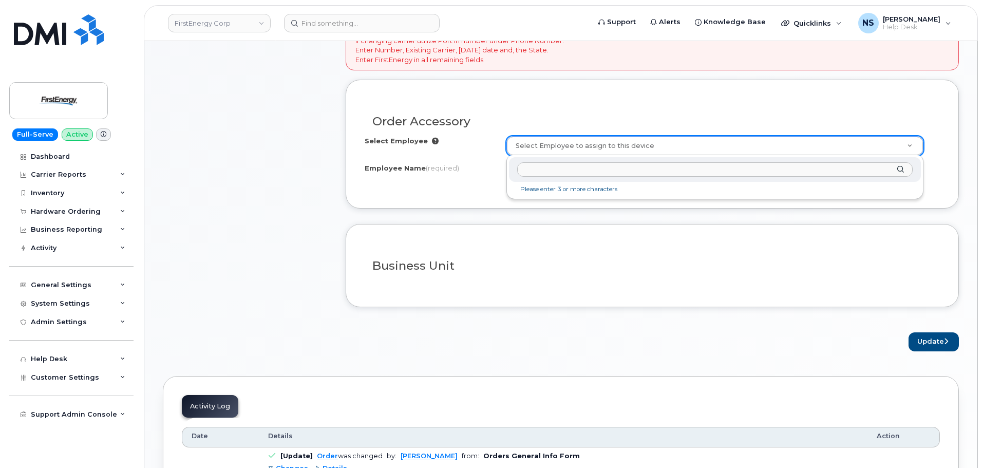
drag, startPoint x: 602, startPoint y: 181, endPoint x: 597, endPoint y: 173, distance: 9.4
click at [601, 180] on div at bounding box center [715, 169] width 412 height 25
click at [597, 173] on input "text" at bounding box center [715, 169] width 396 height 15
paste input "2162057582"
drag, startPoint x: 557, startPoint y: 167, endPoint x: 490, endPoint y: 165, distance: 67.8
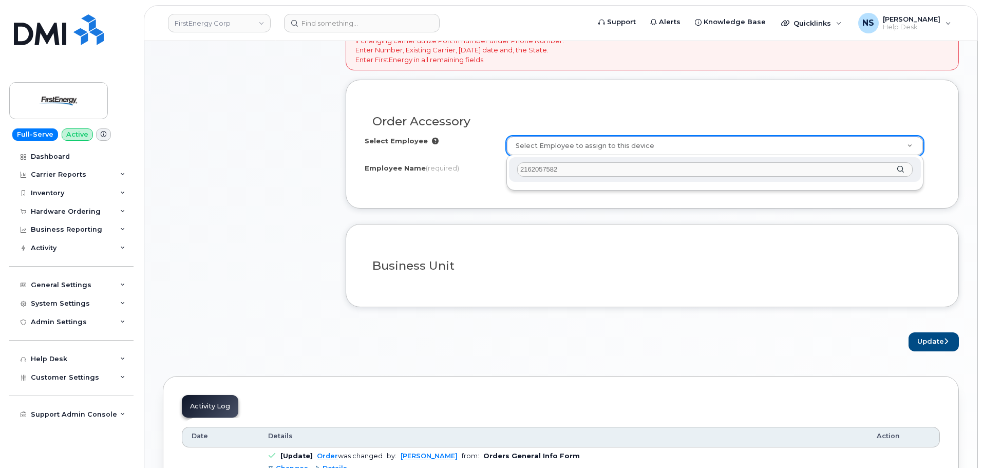
click at [490, 165] on body "FirstEnergy Corp Support Alerts Knowledge Base Quicklinks Suspend / Cancel Devi…" at bounding box center [491, 252] width 983 height 1224
drag, startPoint x: 585, startPoint y: 170, endPoint x: 473, endPoint y: 169, distance: 112.0
click at [473, 169] on body "FirstEnergy Corp Support Alerts Knowledge Base Quicklinks Suspend / Cancel Devi…" at bounding box center [491, 252] width 983 height 1224
paste input "[PERSON_NAME]"
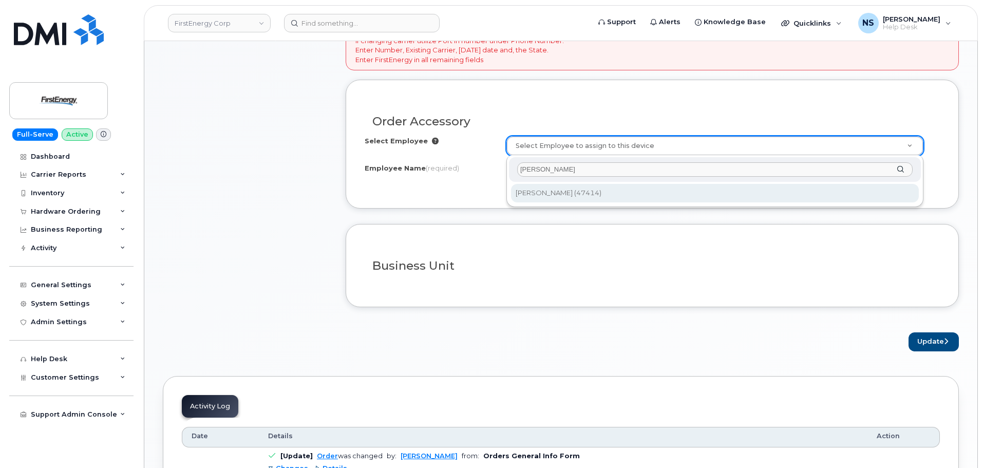
type input "[PERSON_NAME]"
type input "2075648"
type input "[PERSON_NAME]"
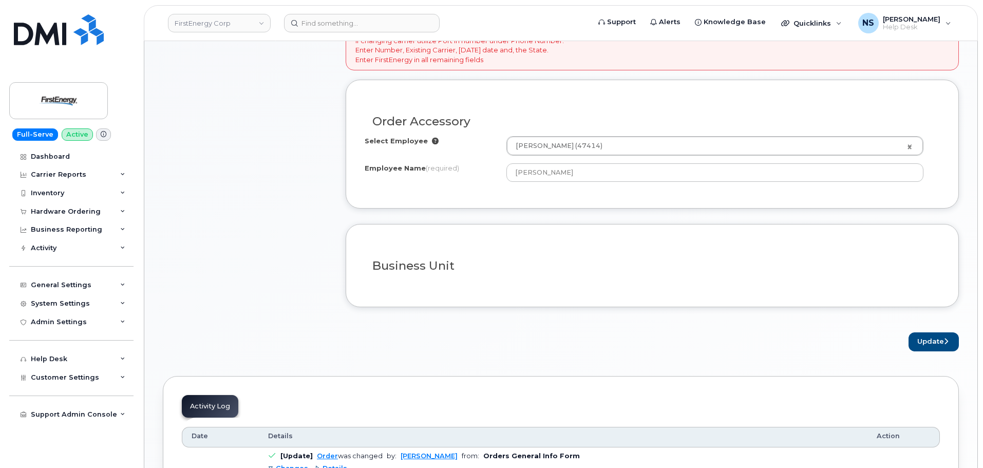
drag, startPoint x: 500, startPoint y: 184, endPoint x: 511, endPoint y: 182, distance: 11.0
click at [505, 183] on div "Select Employee Christopher T Roettger (47414) 2075648 Employee Name (required)…" at bounding box center [652, 162] width 575 height 53
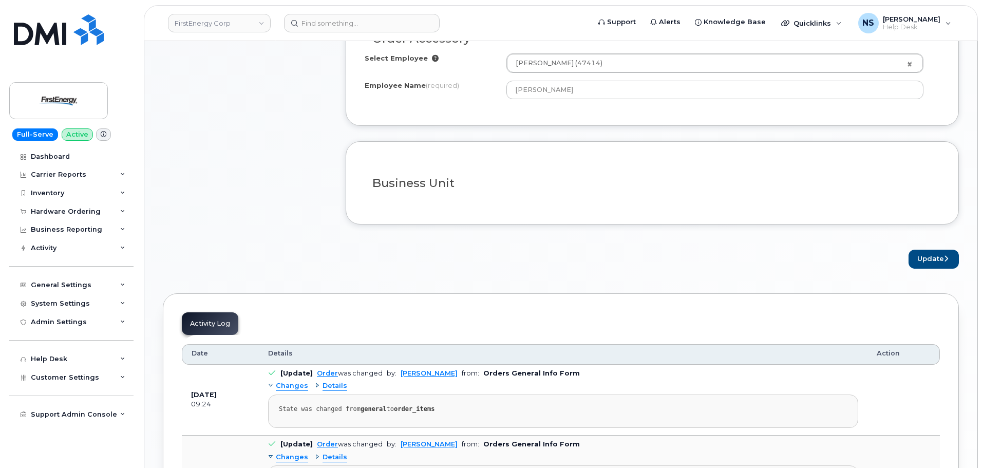
scroll to position [514, 0]
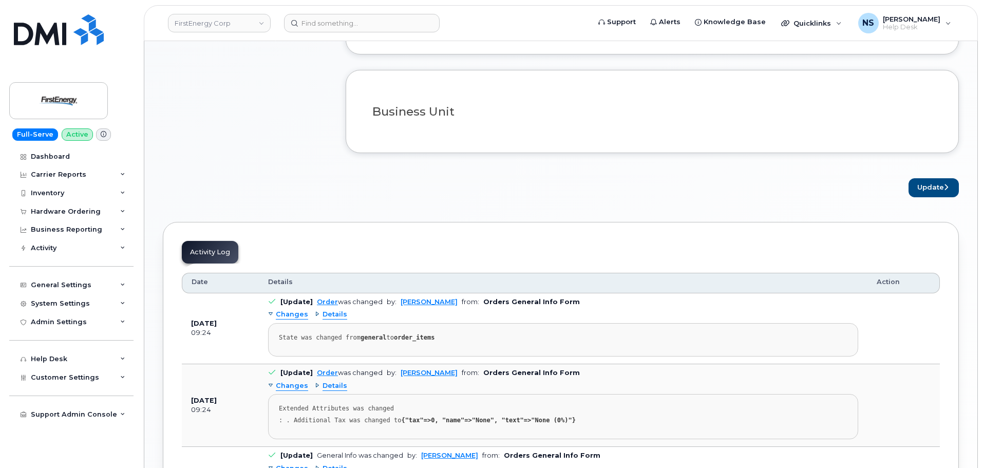
click at [921, 198] on div "× Share This Order If you want to allow others to create or edit orders, share …" at bounding box center [561, 119] width 796 height 1078
click at [923, 191] on button "Update" at bounding box center [934, 187] width 50 height 19
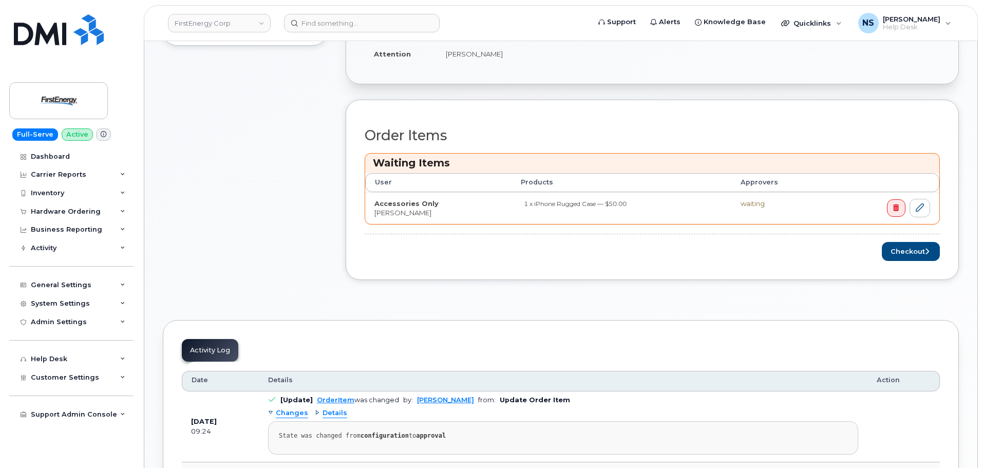
scroll to position [360, 0]
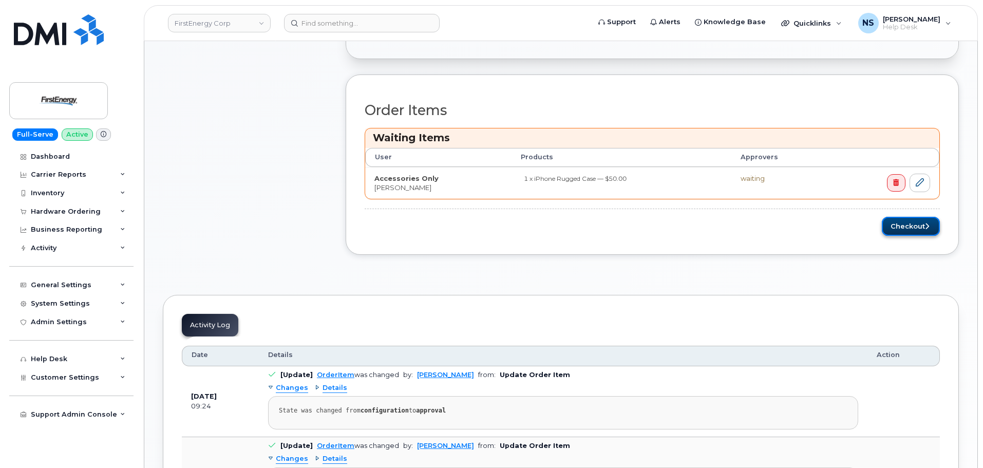
click at [897, 234] on button "Checkout" at bounding box center [911, 226] width 58 height 19
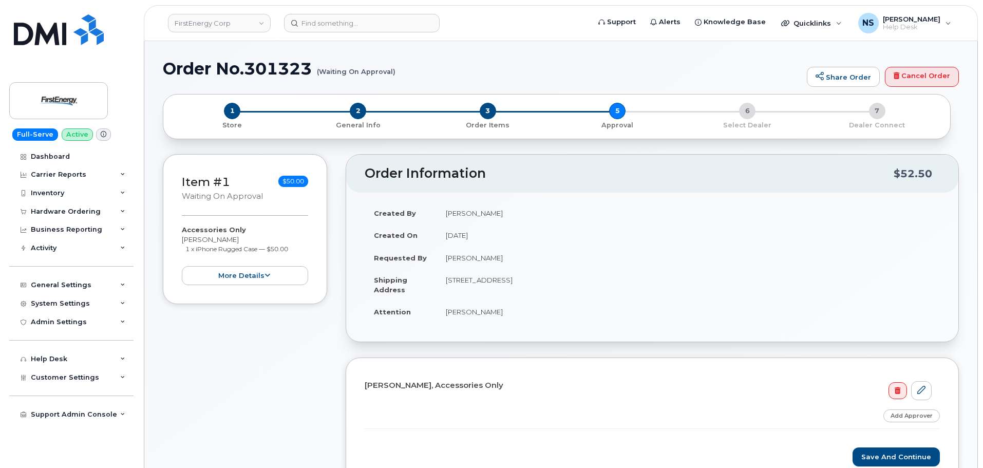
scroll to position [257, 0]
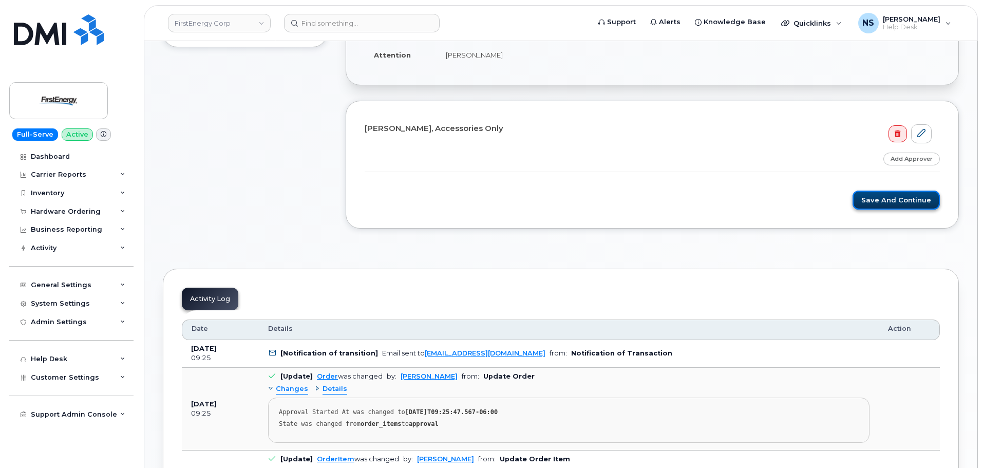
click at [905, 200] on button "Save and Continue" at bounding box center [896, 200] width 87 height 19
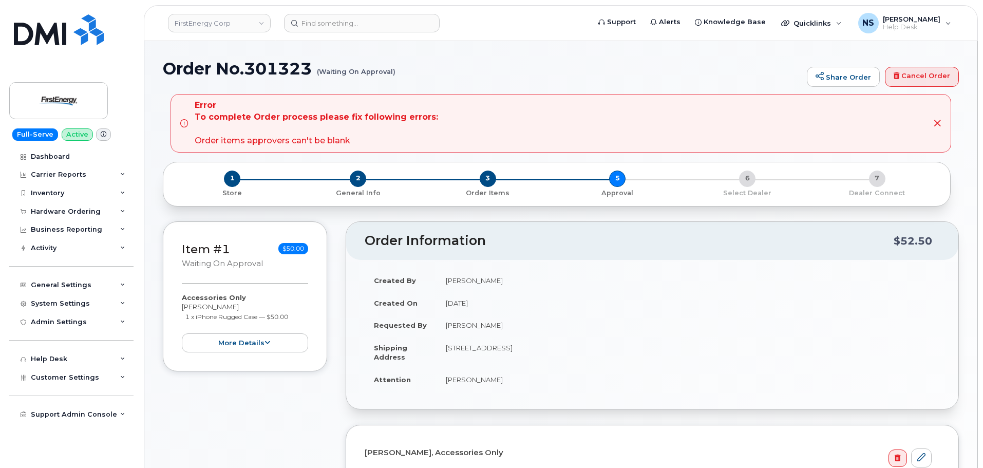
scroll to position [257, 0]
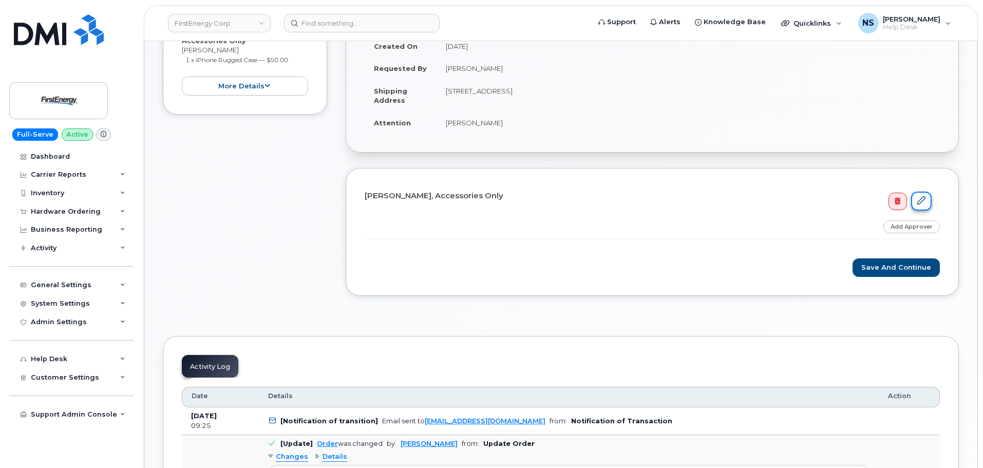
click at [918, 199] on icon at bounding box center [922, 200] width 8 height 8
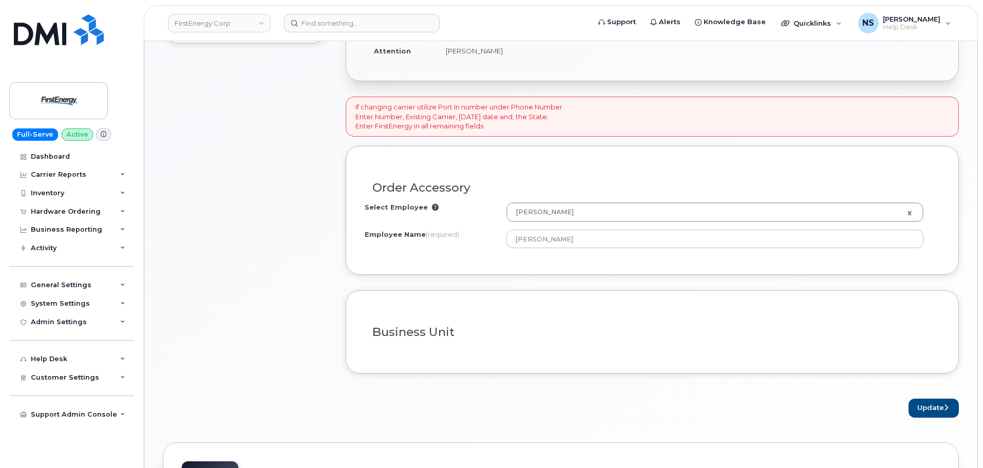
scroll to position [308, 0]
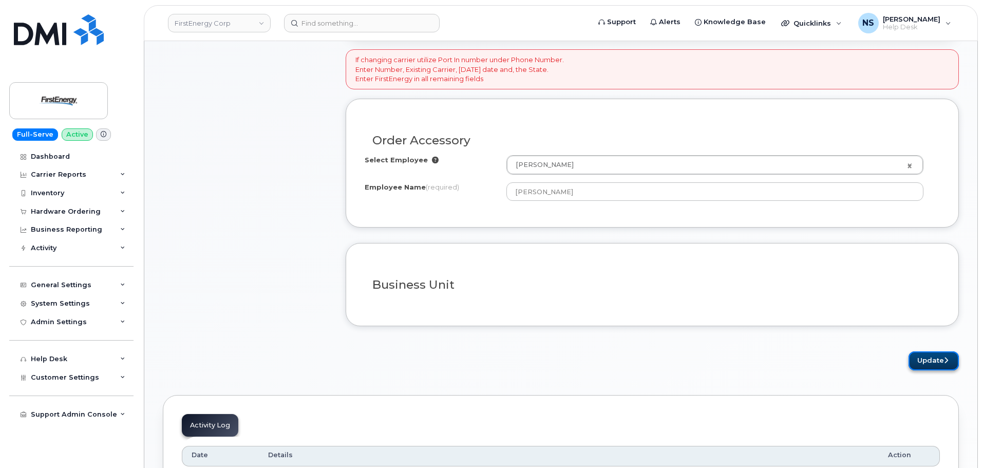
click at [924, 359] on button "Update" at bounding box center [934, 360] width 50 height 19
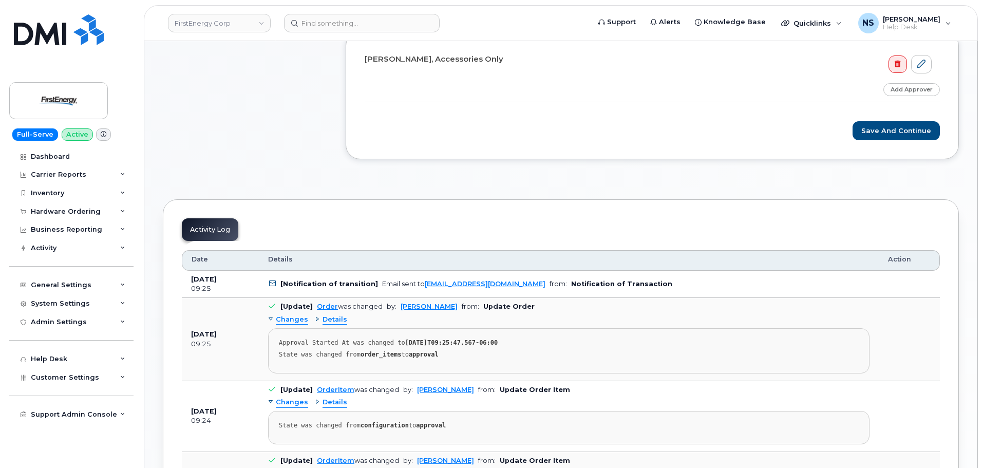
scroll to position [319, 0]
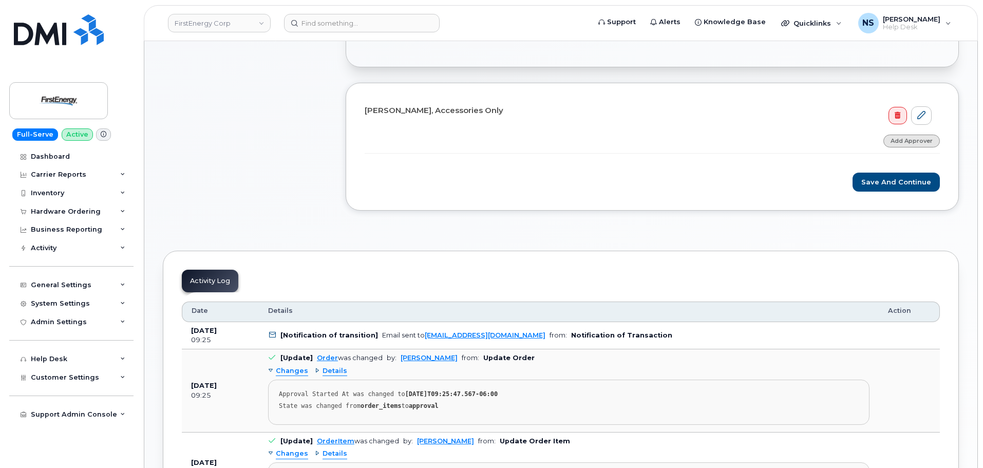
click at [904, 136] on link "Add Approver" at bounding box center [912, 141] width 57 height 13
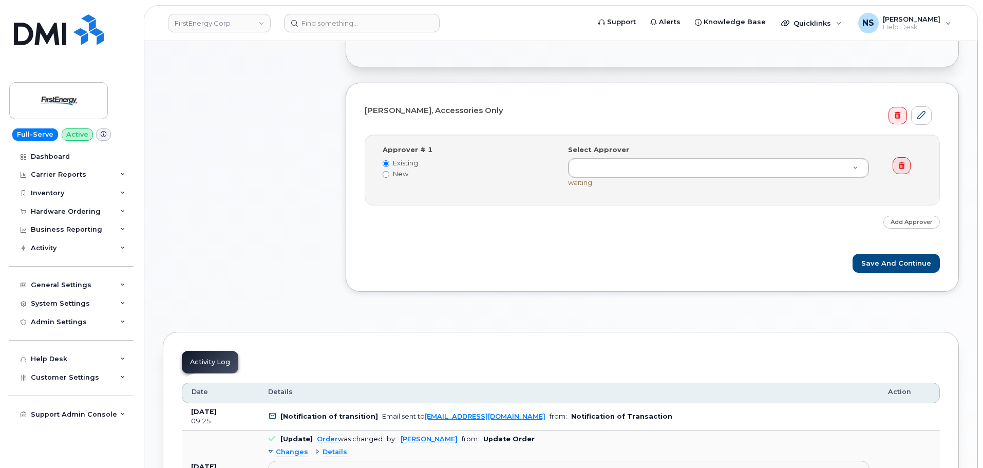
click at [413, 172] on label "New" at bounding box center [468, 174] width 170 height 10
click at [389, 172] on input "New" at bounding box center [386, 174] width 7 height 7
radio input "true"
click at [401, 162] on label "Existing" at bounding box center [468, 163] width 170 height 10
click at [389, 162] on input "Existing" at bounding box center [386, 163] width 7 height 7
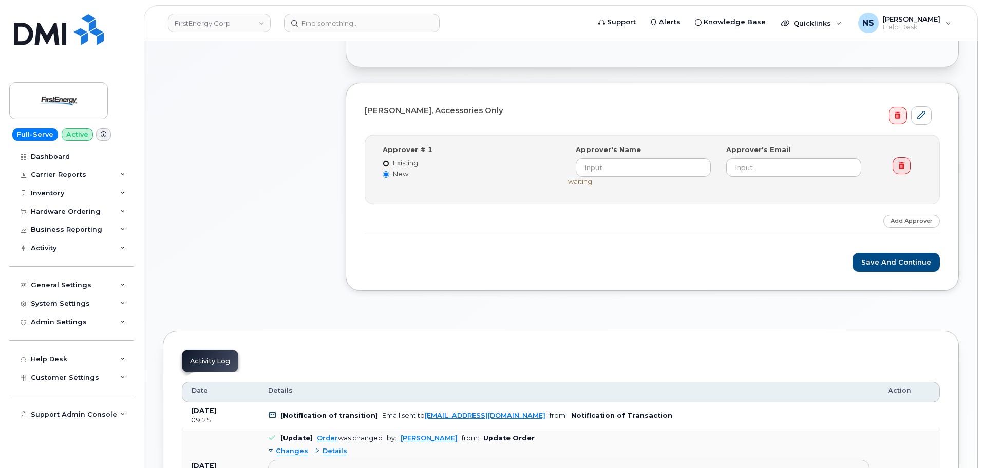
radio input "true"
click at [401, 161] on label "Existing" at bounding box center [468, 163] width 170 height 10
click at [389, 161] on input "Existing" at bounding box center [386, 163] width 7 height 7
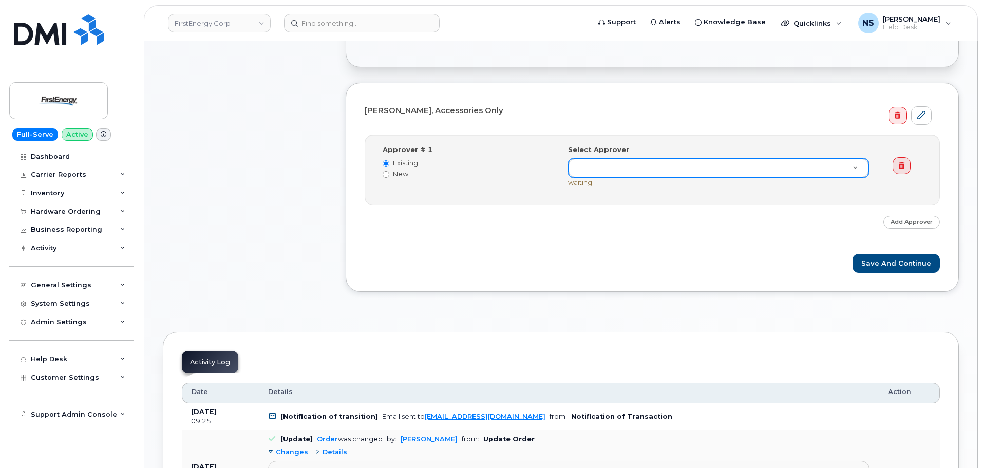
click at [393, 176] on label "New" at bounding box center [468, 174] width 170 height 10
click at [389, 176] on input "New" at bounding box center [386, 174] width 7 height 7
radio input "true"
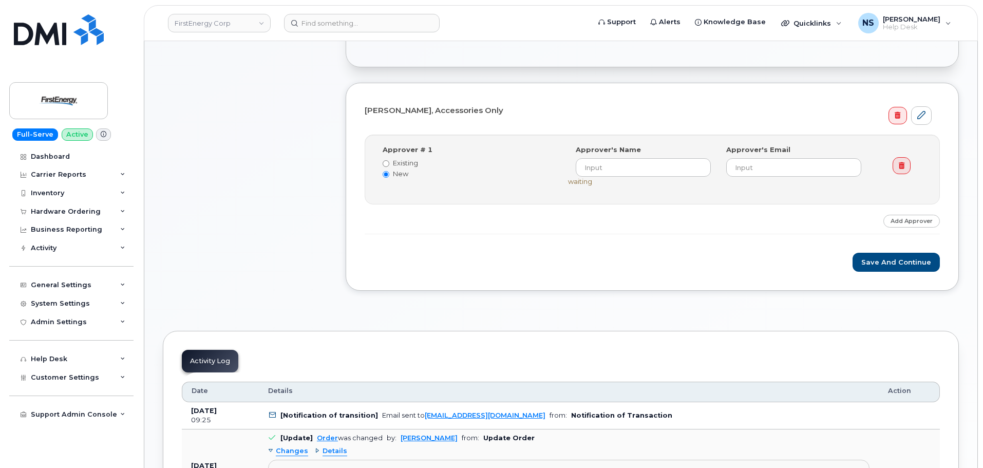
click at [399, 163] on label "Existing" at bounding box center [468, 163] width 170 height 10
click at [389, 163] on input "Existing" at bounding box center [386, 163] width 7 height 7
radio input "true"
radio input "false"
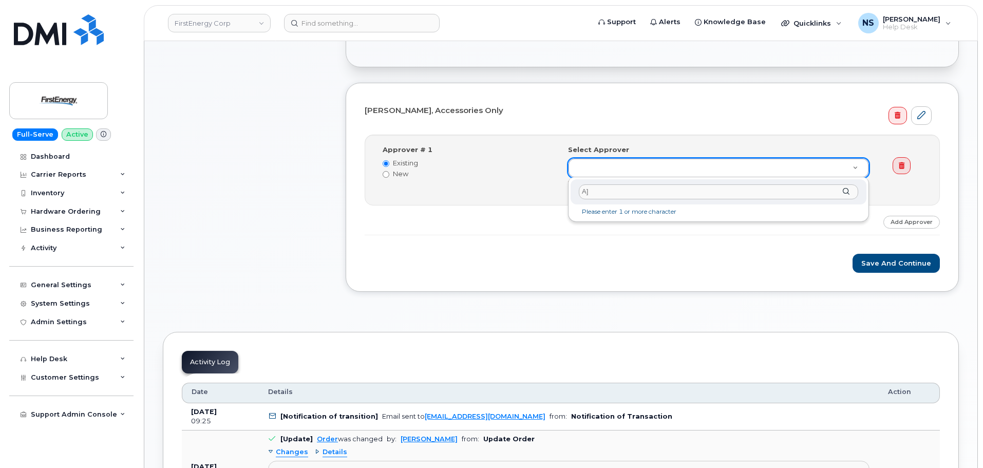
type input "A"
type input "[PERSON_NAME]"
drag, startPoint x: 630, startPoint y: 276, endPoint x: 674, endPoint y: 294, distance: 47.9
click at [389, 169] on div "Existing New" at bounding box center [468, 168] width 170 height 20
click at [389, 170] on label "New" at bounding box center [468, 174] width 170 height 10
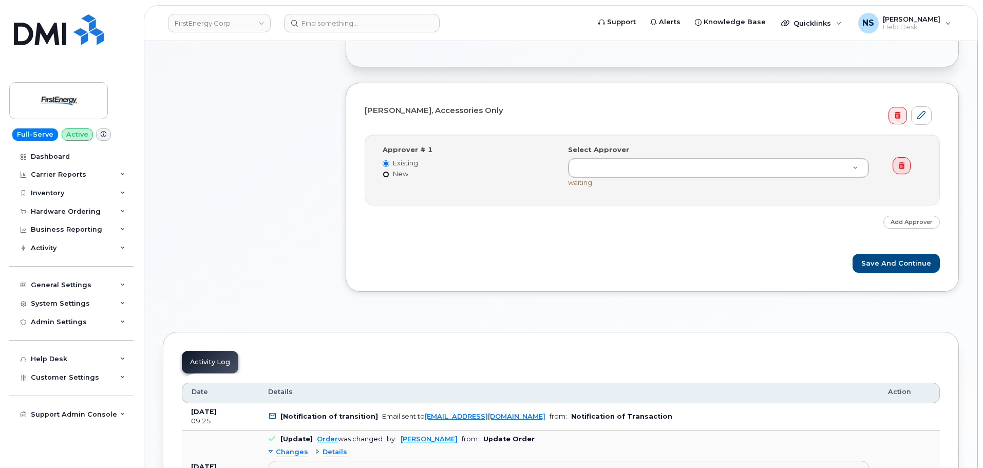
click at [389, 171] on input "New" at bounding box center [386, 174] width 7 height 7
radio input "true"
click at [405, 163] on label "Existing" at bounding box center [468, 163] width 170 height 10
click at [389, 163] on input "Existing" at bounding box center [386, 163] width 7 height 7
radio input "true"
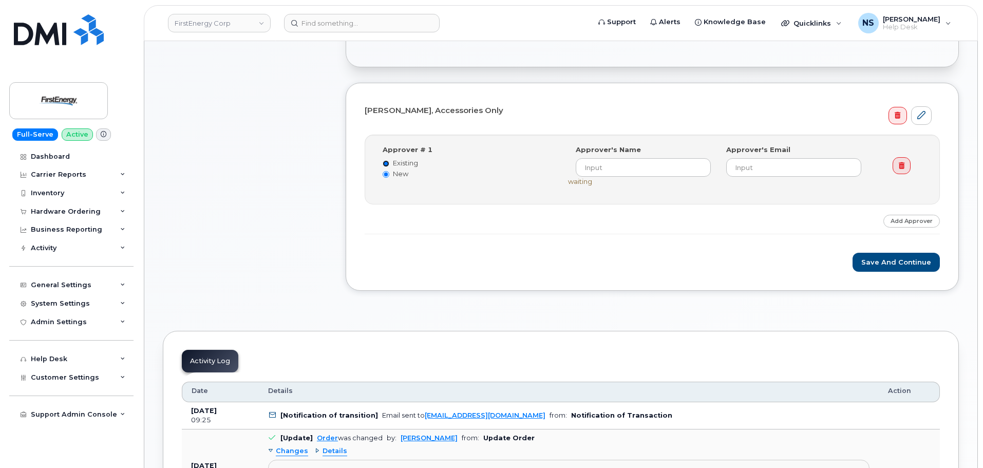
radio input "false"
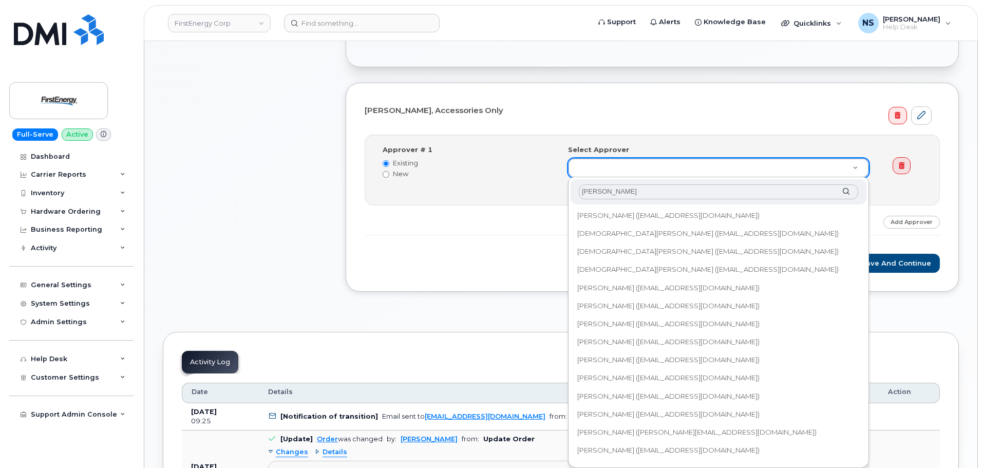
type input "[PERSON_NAME]"
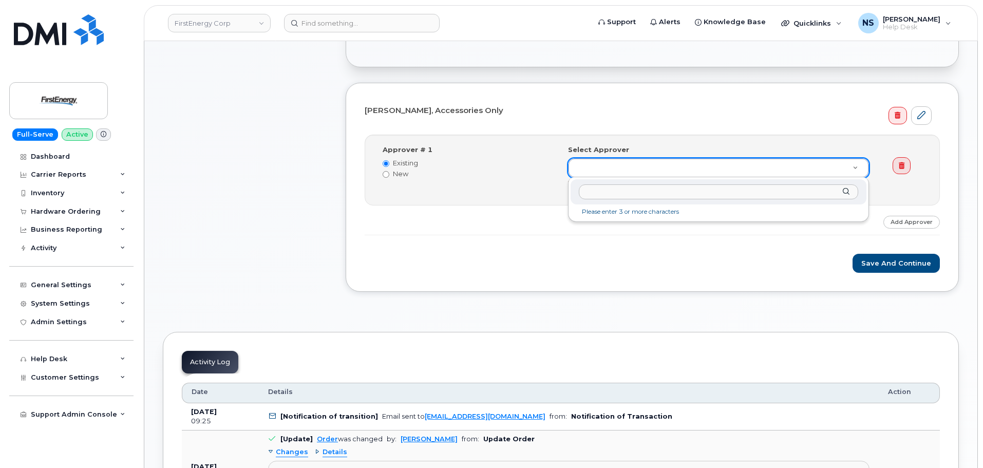
click at [641, 192] on input "text" at bounding box center [719, 191] width 280 height 15
type input "[PERSON_NAME]"
drag, startPoint x: 502, startPoint y: 250, endPoint x: 966, endPoint y: 191, distance: 467.2
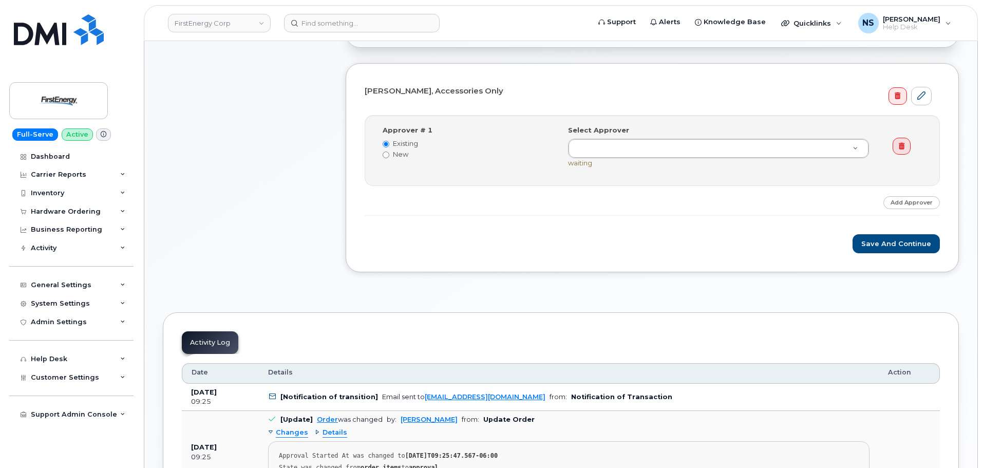
scroll to position [370, 0]
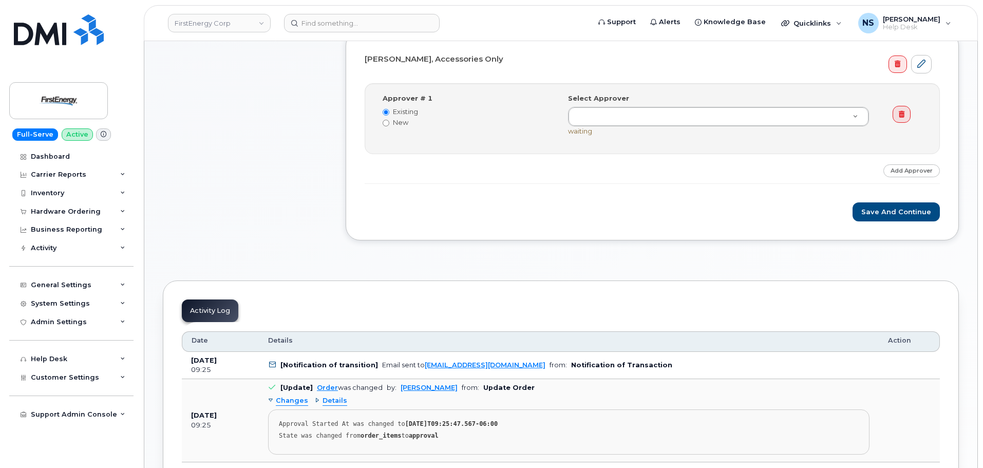
click at [889, 119] on div at bounding box center [908, 109] width 46 height 30
click at [901, 120] on link at bounding box center [902, 114] width 18 height 17
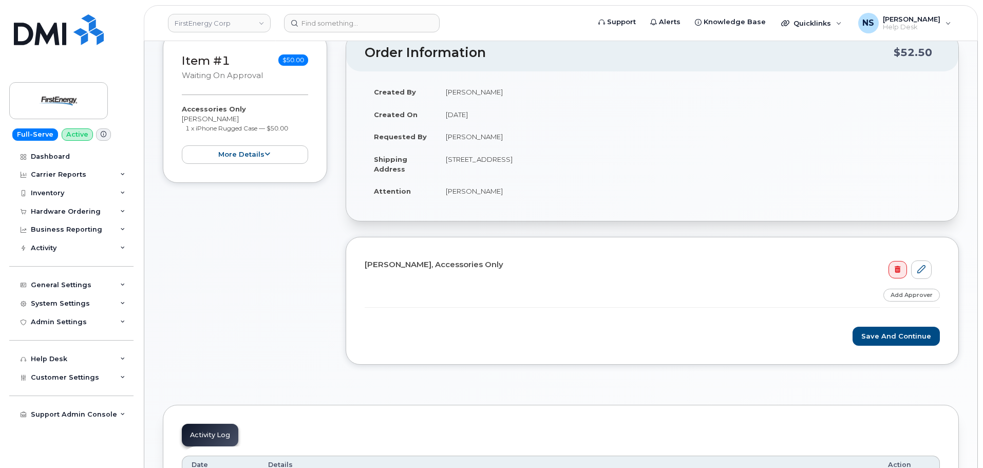
scroll to position [268, 0]
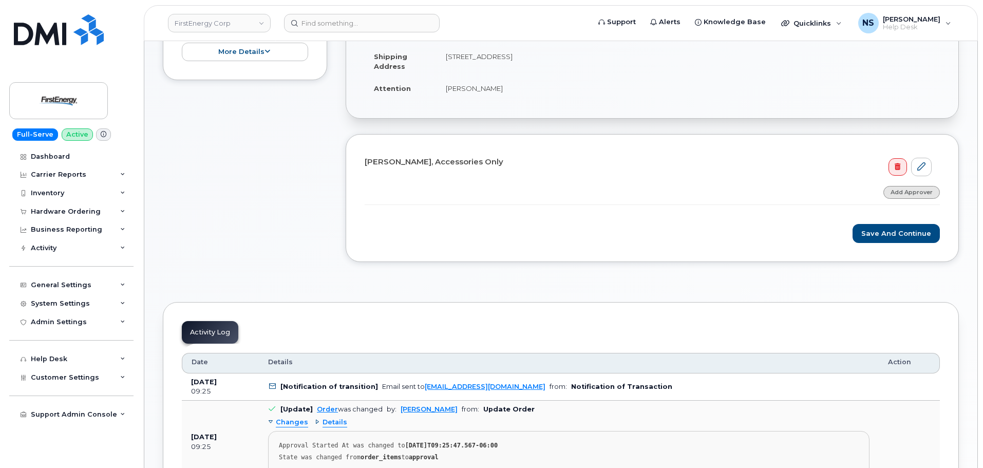
click at [904, 190] on link "Add Approver" at bounding box center [912, 192] width 57 height 13
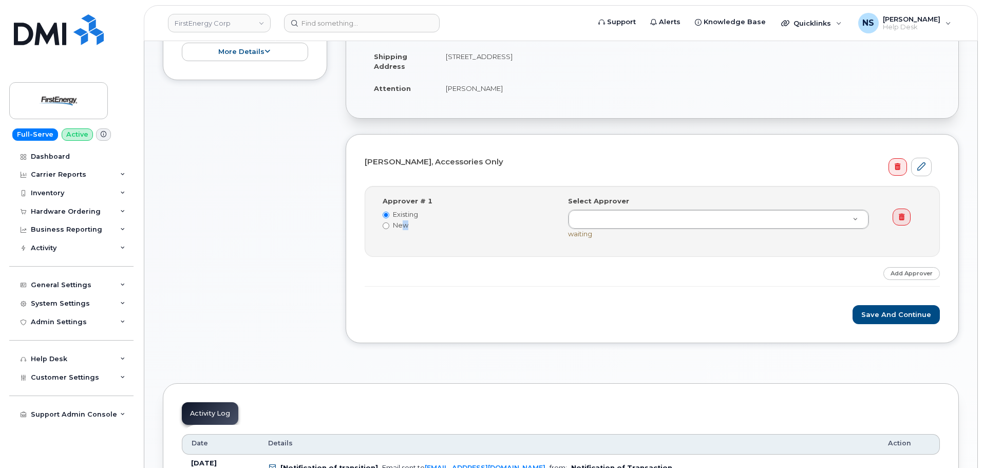
click at [399, 226] on label "New" at bounding box center [468, 225] width 170 height 10
click at [400, 225] on label "New" at bounding box center [468, 225] width 170 height 10
click at [389, 225] on input "New" at bounding box center [386, 225] width 7 height 7
radio input "true"
radio input "false"
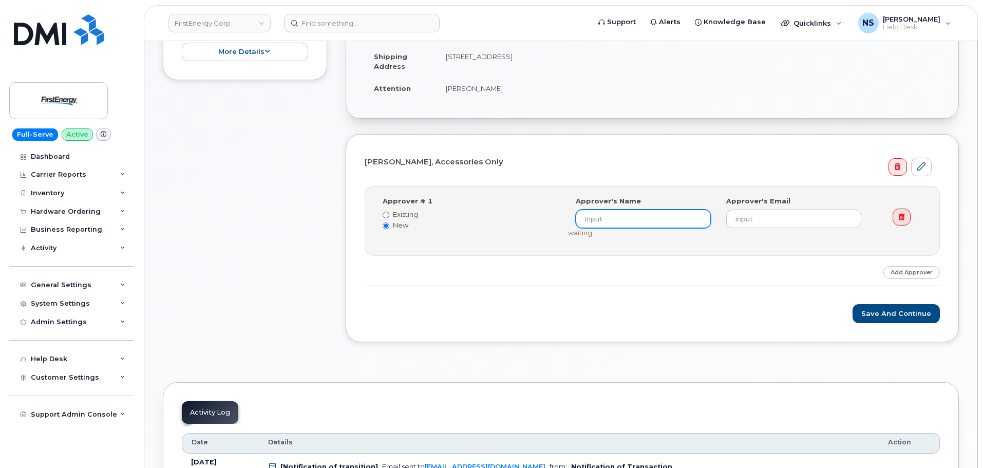
drag, startPoint x: 562, startPoint y: 218, endPoint x: 580, endPoint y: 215, distance: 18.2
click at [576, 215] on div "Select Approver Approver's Name Approver's Email waiting" at bounding box center [723, 220] width 325 height 49
click at [747, 226] on input "email" at bounding box center [794, 219] width 135 height 18
paste input "[EMAIL_ADDRESS][DOMAIN_NAME]"
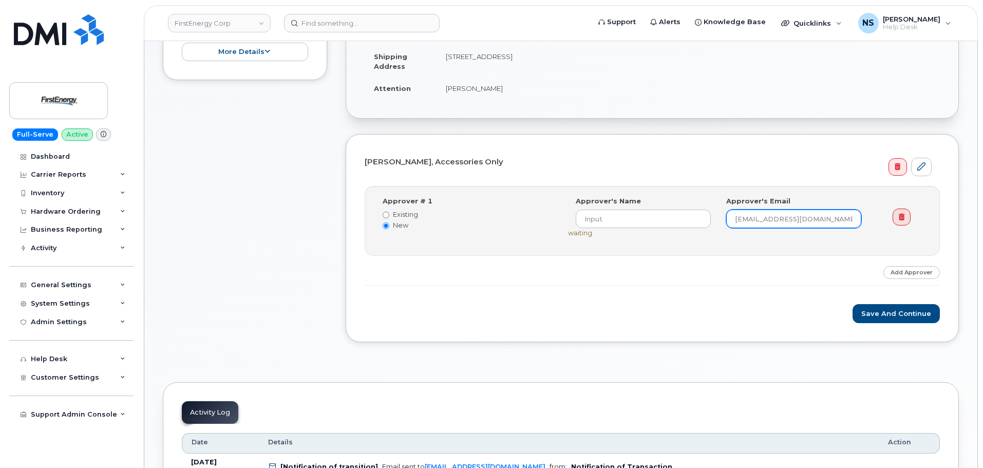
type input "[EMAIL_ADDRESS][DOMAIN_NAME]"
click at [611, 217] on input at bounding box center [643, 219] width 135 height 18
paste input "[PERSON_NAME]"
click at [647, 228] on input "[PERSON_NAME]" at bounding box center [643, 219] width 135 height 18
paste input "[PERSON_NAME]"
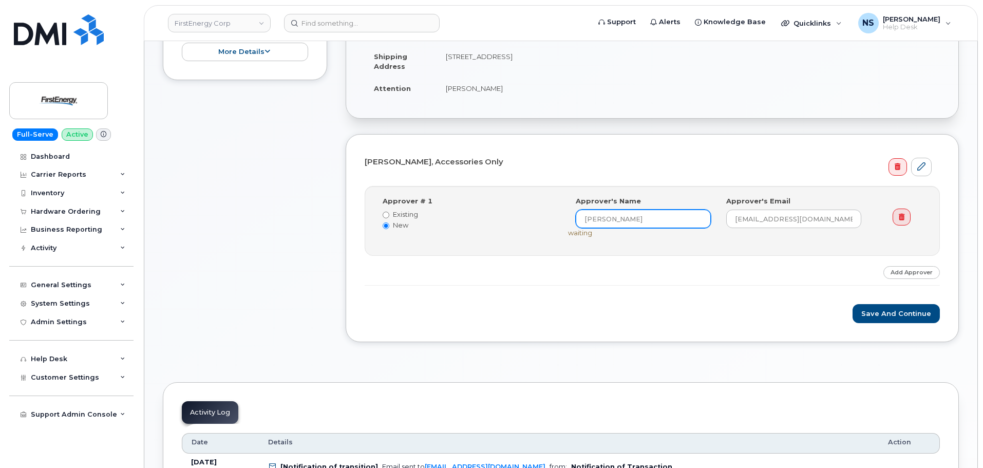
paste input "[PERSON_NAME]"
type input "[PERSON_NAME][GEOGRAPHIC_DATA]"
click at [687, 291] on form "[PERSON_NAME], Accessories Only Step-by-step approvals: [PERSON_NAME][GEOGRAPHI…" at bounding box center [652, 238] width 575 height 170
click at [904, 305] on form "[PERSON_NAME], Accessories Only Step-by-step approvals: [PERSON_NAME][GEOGRAPHI…" at bounding box center [652, 238] width 575 height 170
click at [904, 305] on button "Save and Continue" at bounding box center [896, 313] width 87 height 19
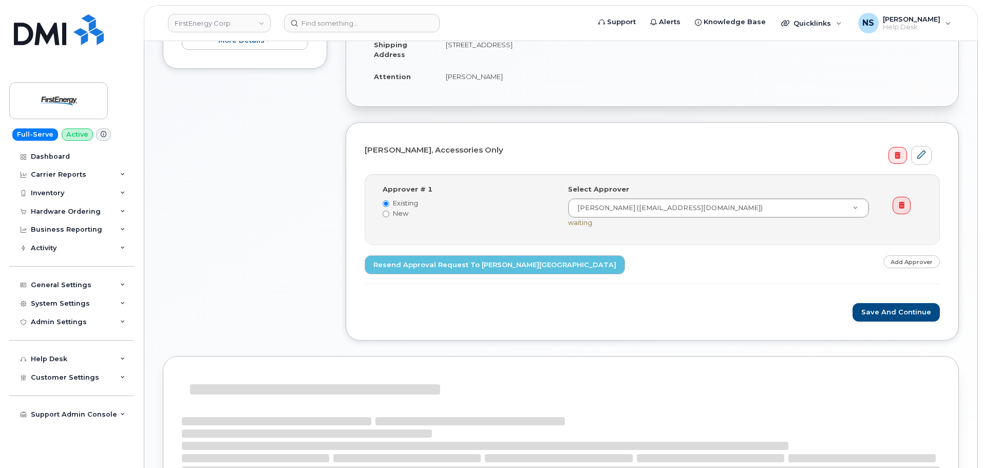
scroll to position [337, 0]
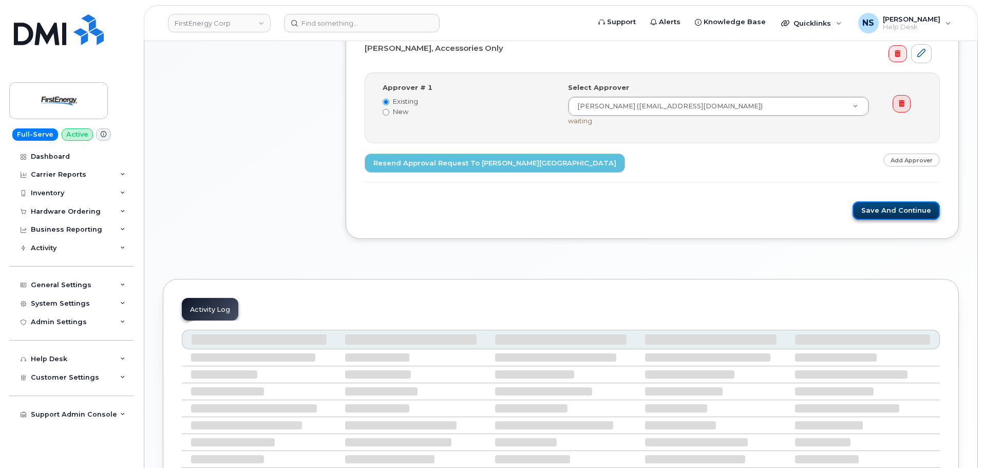
click at [898, 217] on button "Save and Continue" at bounding box center [896, 210] width 87 height 19
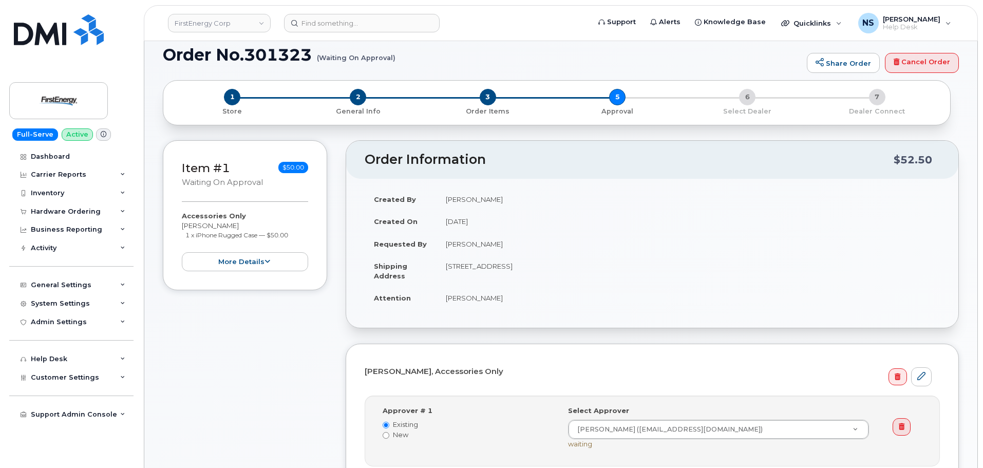
scroll to position [0, 0]
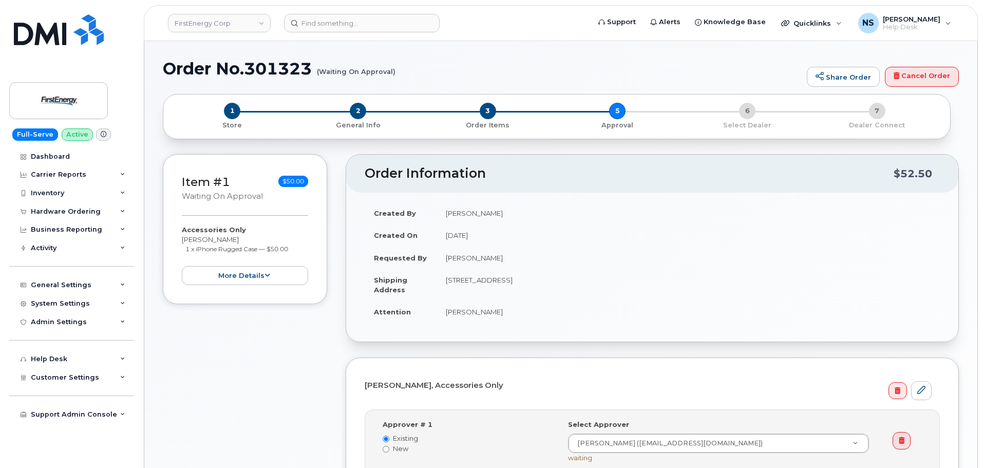
click at [286, 68] on h1 "Order No.301323 (Waiting On Approval)" at bounding box center [482, 69] width 639 height 18
drag, startPoint x: 0, startPoint y: 0, endPoint x: 286, endPoint y: 68, distance: 293.7
click at [286, 68] on h1 "Order No.301323 (Waiting On Approval)" at bounding box center [482, 69] width 639 height 18
click at [338, 16] on input at bounding box center [362, 23] width 156 height 18
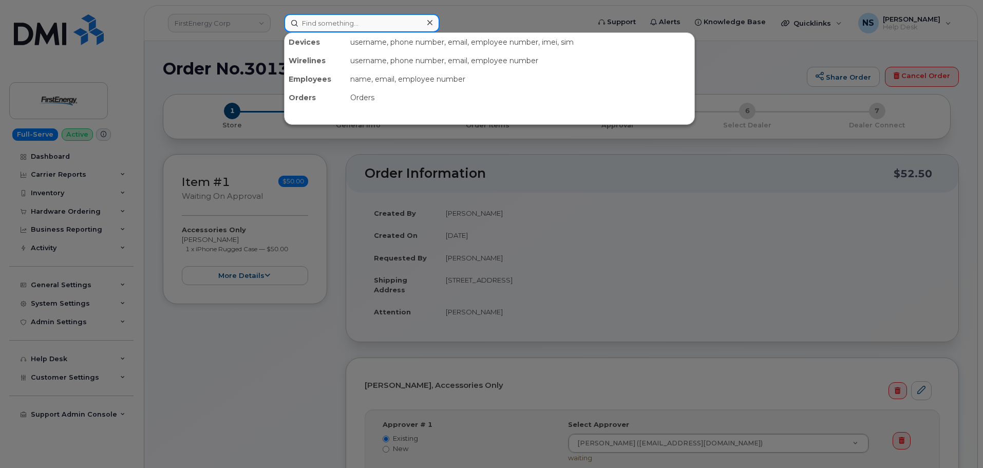
paste input "[PERSON_NAME]"
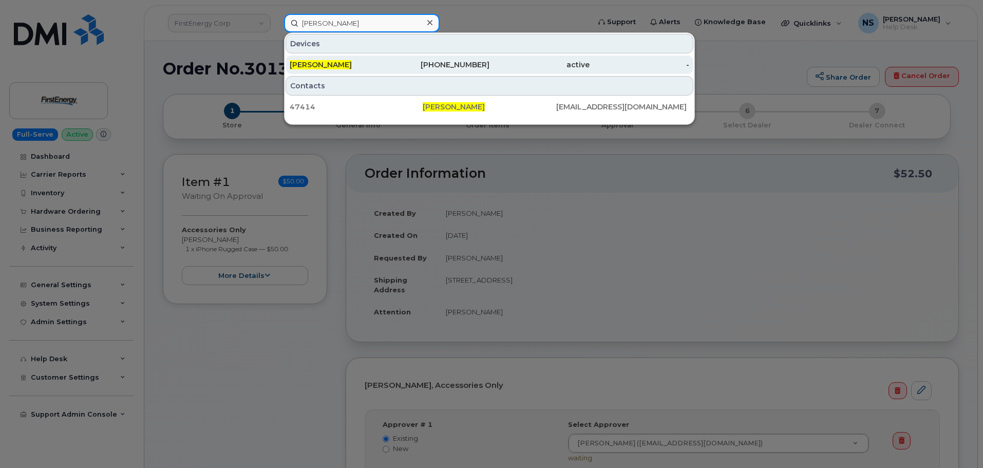
type input "[PERSON_NAME]"
click at [352, 66] on span "CHRISTOPHER T ROETTGER" at bounding box center [321, 64] width 62 height 9
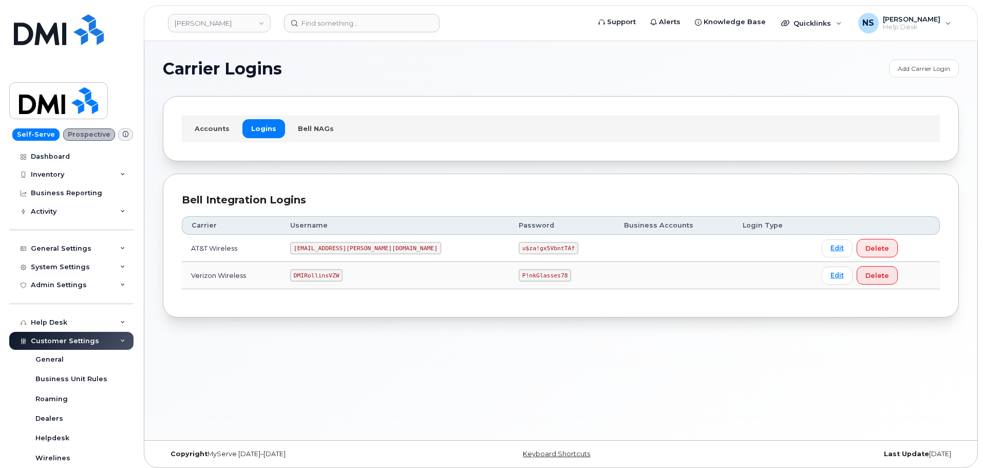
click at [342, 278] on code "DMIRollinsVZW" at bounding box center [316, 275] width 52 height 12
click at [343, 276] on code "DMIRollinsVZW" at bounding box center [316, 275] width 52 height 12
click at [333, 280] on code "DMIRollinsVZW" at bounding box center [316, 275] width 52 height 12
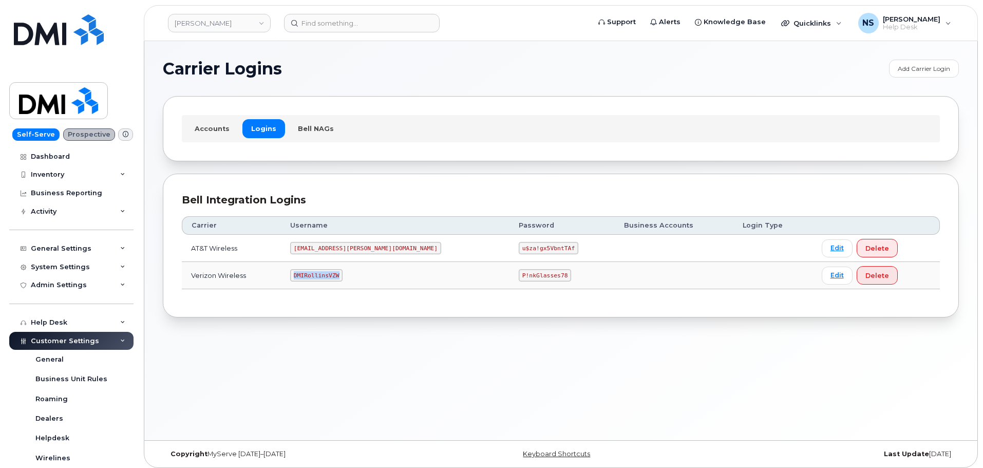
copy code "DMIRollinsVZW"
drag, startPoint x: 442, startPoint y: 274, endPoint x: 454, endPoint y: 272, distance: 11.5
click at [449, 272] on tr "Verizon Wireless DMIRollinsVZW P!nkGlasses78 Edit Delete" at bounding box center [561, 275] width 758 height 27
click at [510, 272] on td "P!nkGlasses78" at bounding box center [562, 275] width 105 height 27
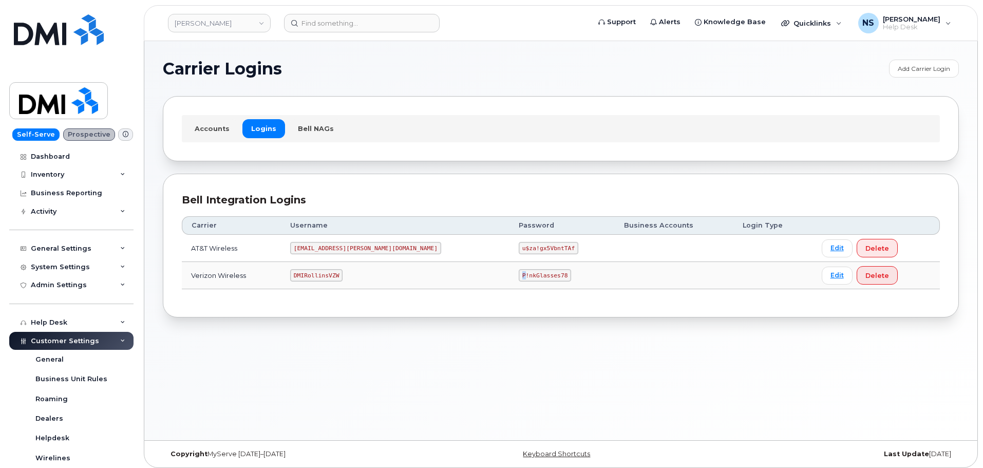
click at [519, 273] on code "P!nkGlasses78" at bounding box center [545, 275] width 52 height 12
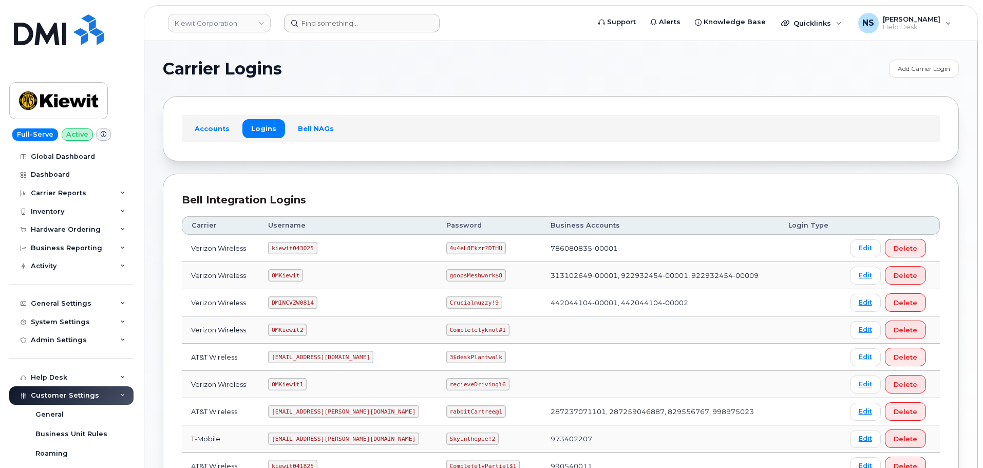
click at [306, 28] on header "[PERSON_NAME] Corporation Support Alerts Knowledge Base Quicklinks Suspend / Ca…" at bounding box center [561, 23] width 834 height 36
click at [306, 26] on input at bounding box center [362, 23] width 156 height 18
paste input "296638"
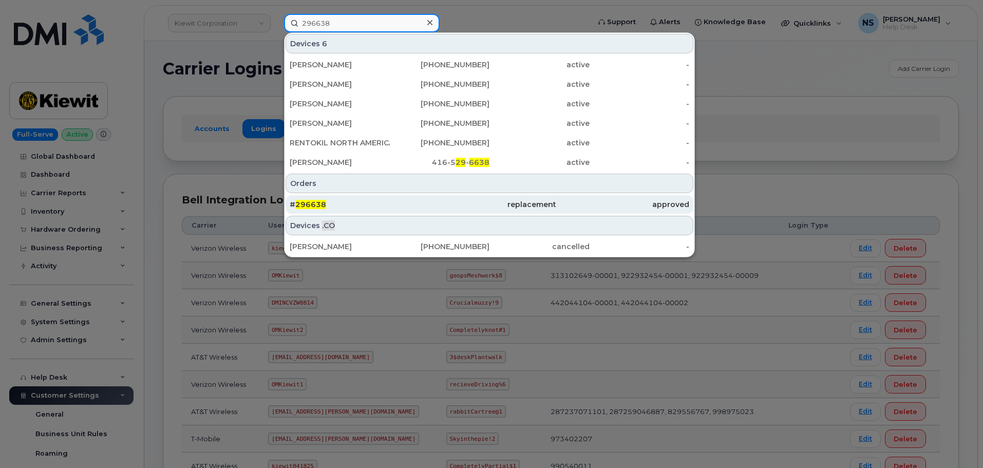
type input "296638"
click at [385, 201] on div "# 296638" at bounding box center [356, 204] width 133 height 10
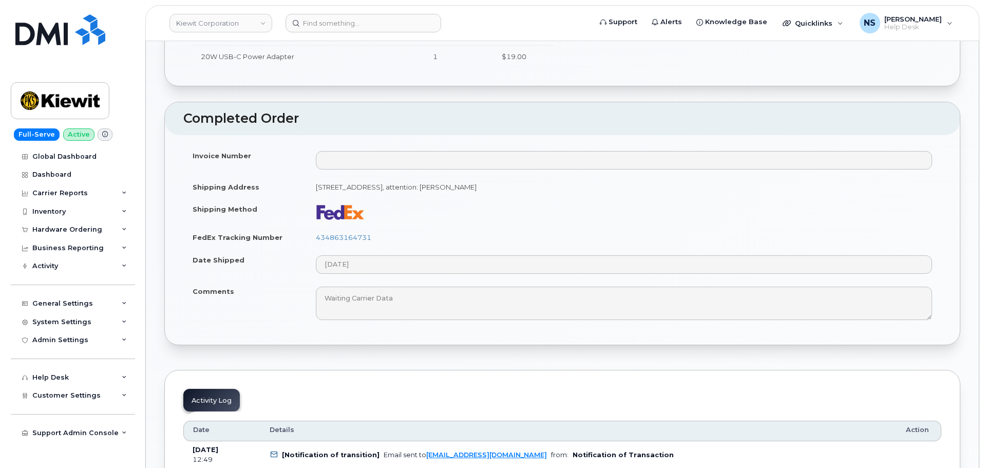
scroll to position [514, 0]
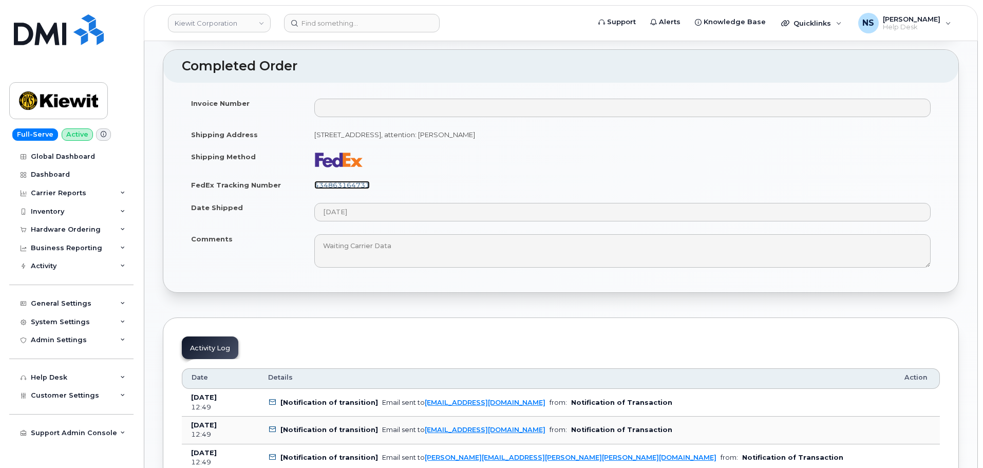
click at [353, 181] on link "434863164731" at bounding box center [341, 185] width 55 height 8
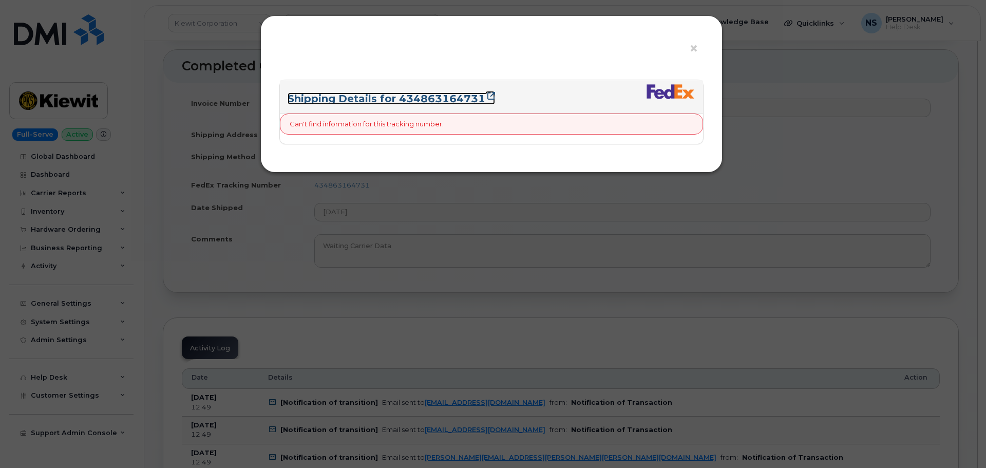
click at [456, 96] on link "Shipping Details for 434863164731" at bounding box center [392, 98] width 208 height 12
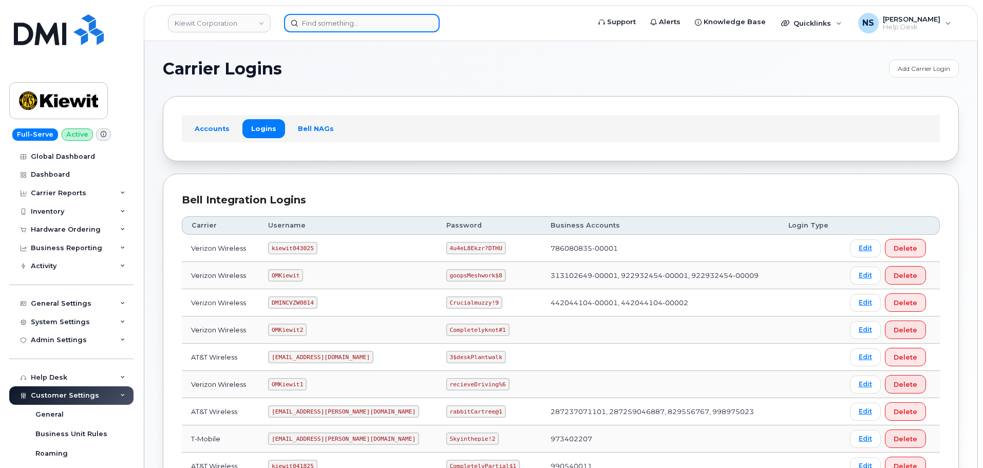
click at [349, 28] on input at bounding box center [362, 23] width 156 height 18
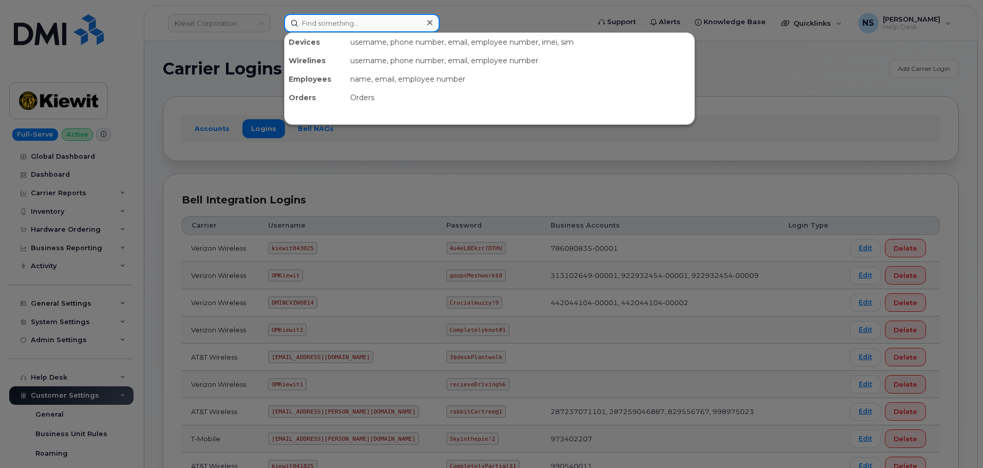
paste input "301018"
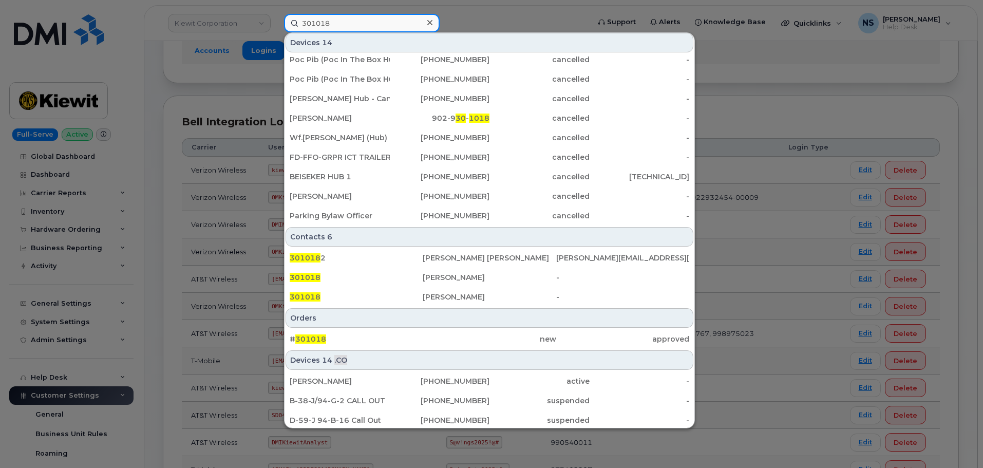
scroll to position [103, 0]
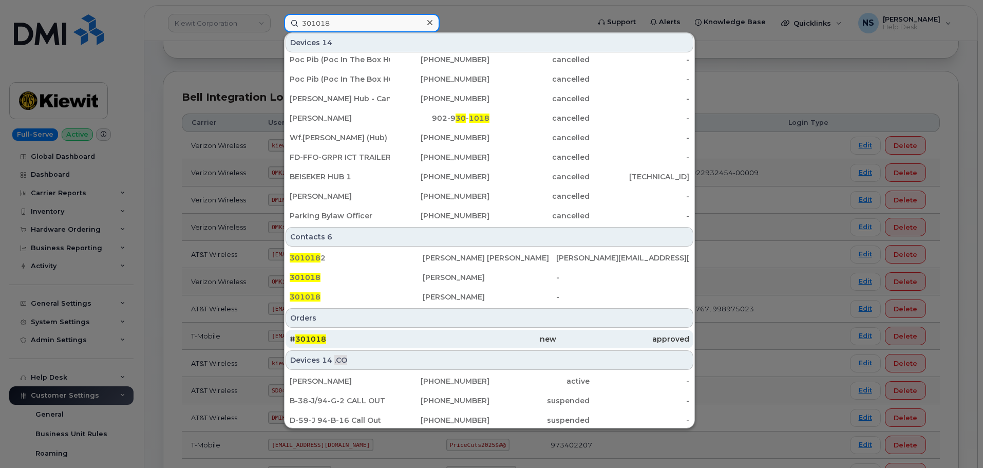
type input "301018"
click at [509, 342] on div "new" at bounding box center [489, 339] width 133 height 10
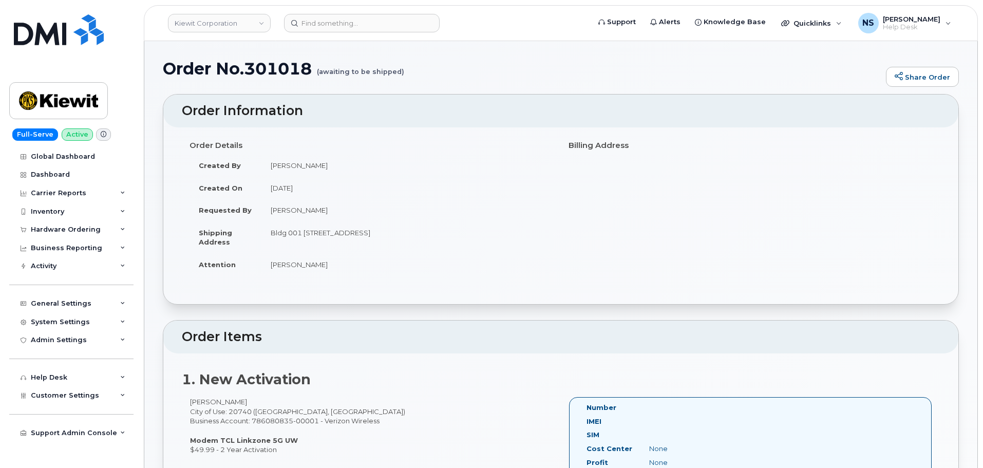
click at [299, 212] on td "[PERSON_NAME]" at bounding box center [408, 210] width 292 height 23
copy tbody "[PERSON_NAME]"
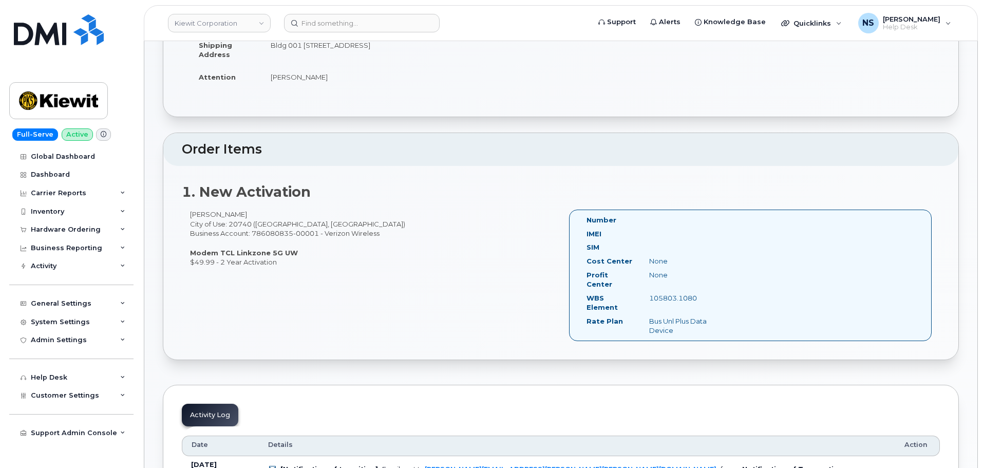
scroll to position [206, 0]
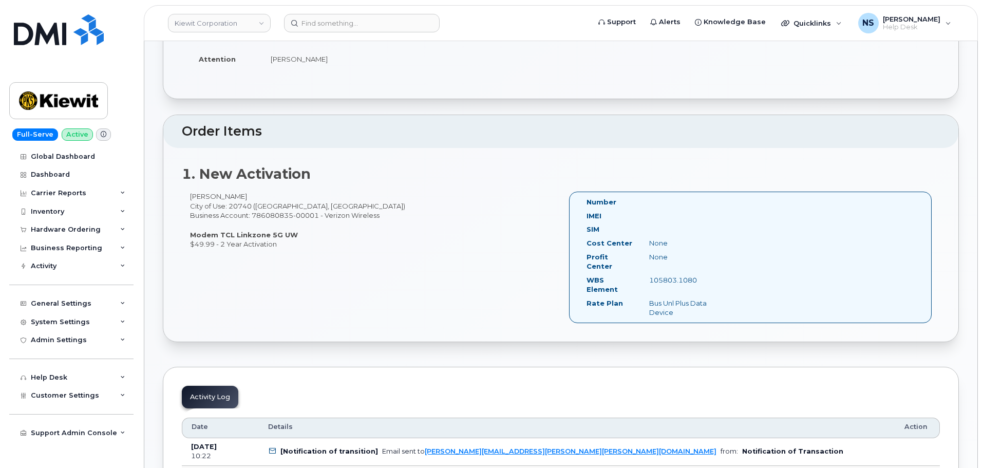
drag, startPoint x: 185, startPoint y: 233, endPoint x: 295, endPoint y: 239, distance: 110.2
click at [295, 239] on div "[PERSON_NAME] City of Use: 20740 ([GEOGRAPHIC_DATA], [GEOGRAPHIC_DATA]) Busines…" at bounding box center [371, 220] width 379 height 57
